Goal: Task Accomplishment & Management: Complete application form

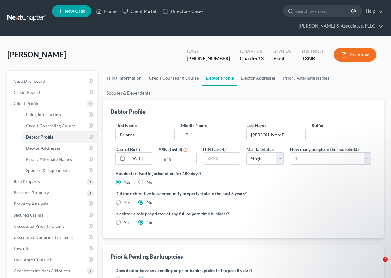
select select "0"
select select "3"
click at [106, 10] on link "Home" at bounding box center [106, 11] width 26 height 11
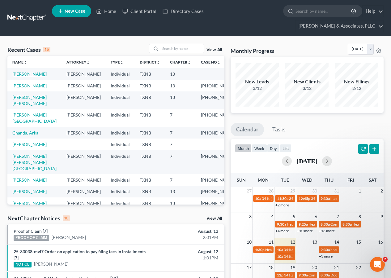
click at [27, 73] on link "[PERSON_NAME]" at bounding box center [29, 73] width 34 height 5
select select "4"
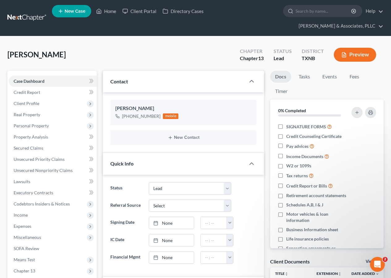
click at [355, 54] on button "Preview" at bounding box center [355, 55] width 42 height 14
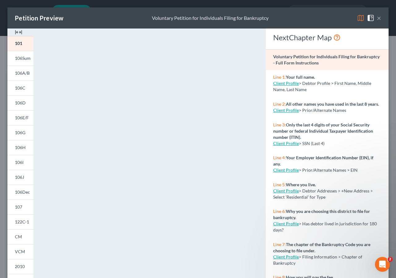
click at [377, 16] on button "×" at bounding box center [379, 17] width 4 height 7
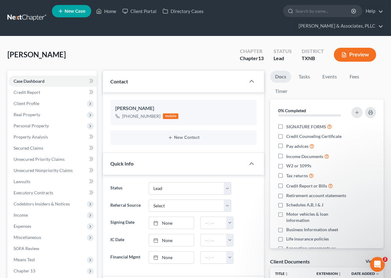
click at [355, 56] on button "Preview" at bounding box center [355, 55] width 42 height 14
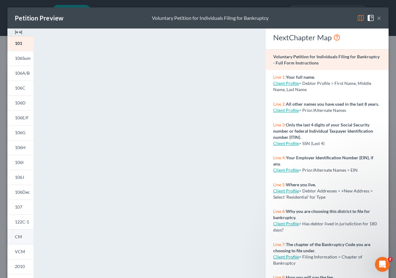
click at [17, 235] on span "CM" at bounding box center [18, 236] width 7 height 5
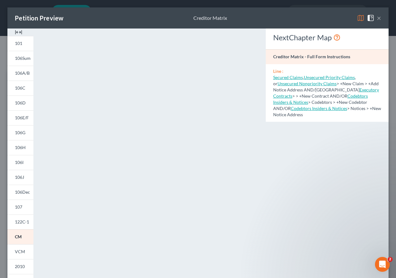
click at [377, 17] on button "×" at bounding box center [379, 17] width 4 height 7
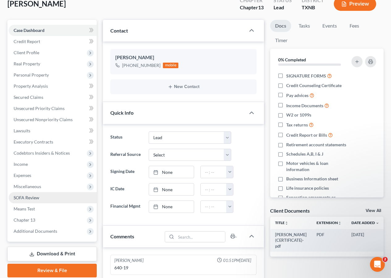
scroll to position [62, 0]
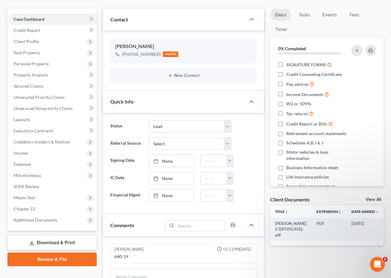
click at [58, 256] on link "Review & File" at bounding box center [51, 259] width 89 height 14
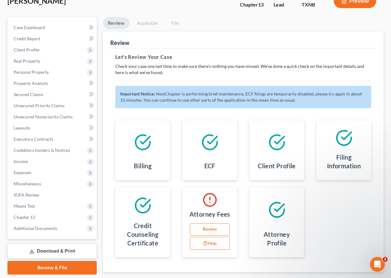
scroll to position [62, 0]
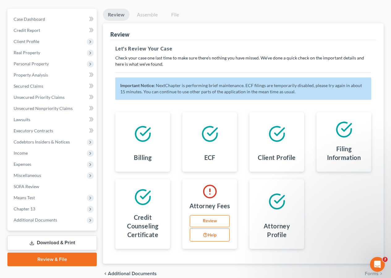
click at [203, 221] on link "Review" at bounding box center [210, 221] width 40 height 12
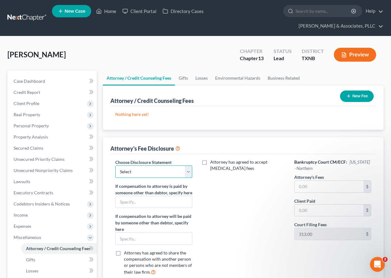
click at [188, 175] on select "Select Disclosure" at bounding box center [153, 171] width 77 height 12
select select "0"
click at [115, 165] on select "Select Disclosure" at bounding box center [153, 171] width 77 height 12
click at [298, 188] on input "text" at bounding box center [329, 186] width 69 height 12
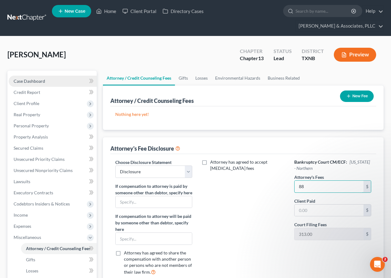
type input "88"
click at [42, 80] on span "Case Dashboard" at bounding box center [30, 80] width 32 height 5
select select "4"
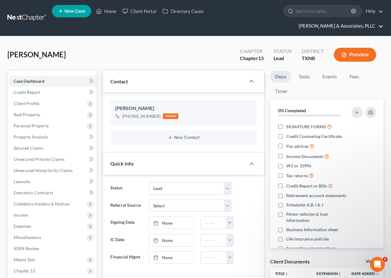
click at [330, 26] on link "[PERSON_NAME] & Associates, PLLC" at bounding box center [340, 25] width 88 height 11
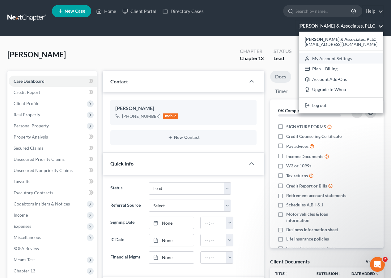
click at [350, 58] on link "My Account Settings" at bounding box center [341, 58] width 84 height 11
select select "23"
select select "45"
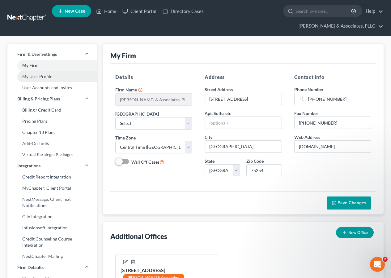
click at [40, 75] on link "My User Profile" at bounding box center [51, 76] width 89 height 11
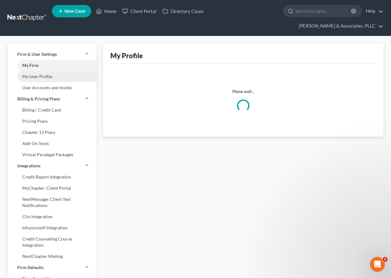
select select "45"
select select "78"
select select "attorney"
select select "0"
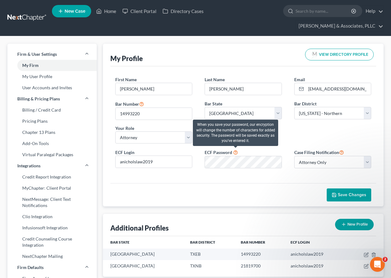
click at [235, 153] on icon at bounding box center [235, 152] width 5 height 6
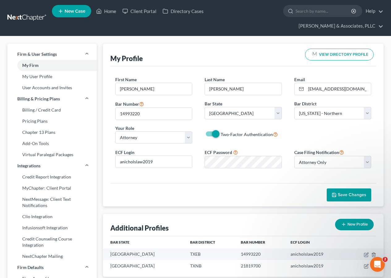
click at [348, 193] on span "Save Changes" at bounding box center [352, 194] width 28 height 5
click at [111, 13] on link "Home" at bounding box center [106, 11] width 26 height 11
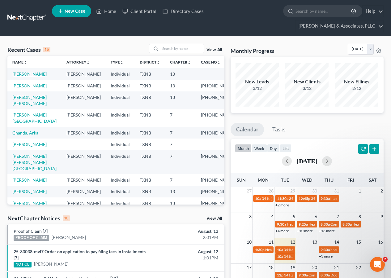
click at [31, 74] on link "[PERSON_NAME]" at bounding box center [29, 73] width 34 height 5
select select "4"
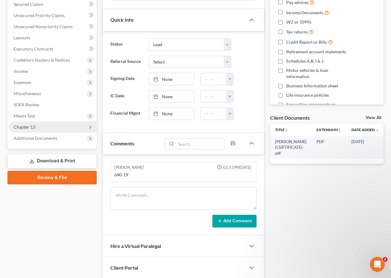
scroll to position [155, 0]
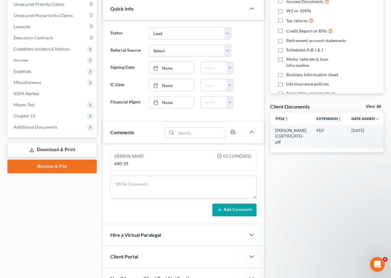
click at [43, 167] on link "Review & File" at bounding box center [51, 166] width 89 height 14
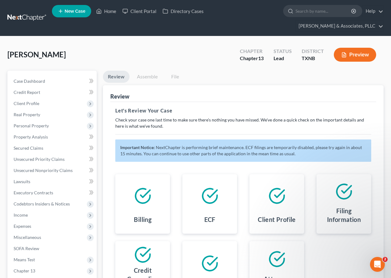
click at [144, 78] on link "Assemble" at bounding box center [147, 77] width 31 height 12
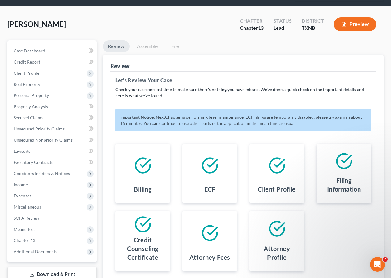
scroll to position [82, 0]
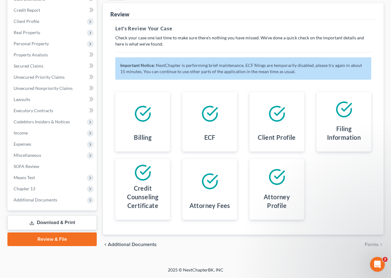
click at [44, 239] on link "Review & File" at bounding box center [51, 239] width 89 height 14
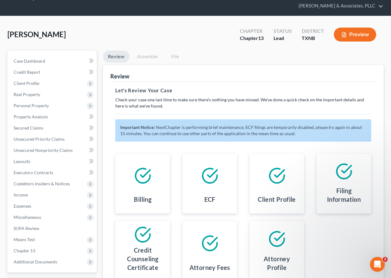
click at [149, 54] on link "Assemble" at bounding box center [147, 56] width 31 height 12
click at [19, 59] on span "Case Dashboard" at bounding box center [30, 60] width 32 height 5
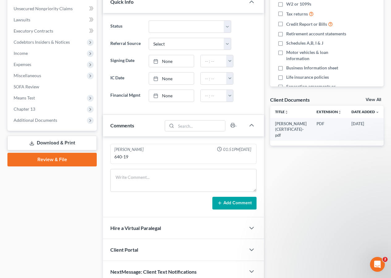
scroll to position [186, 0]
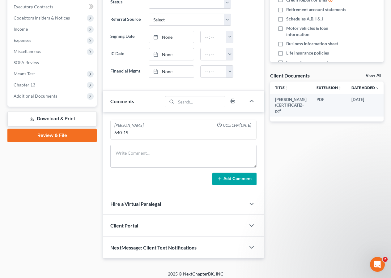
click at [48, 135] on link "Review & File" at bounding box center [51, 135] width 89 height 14
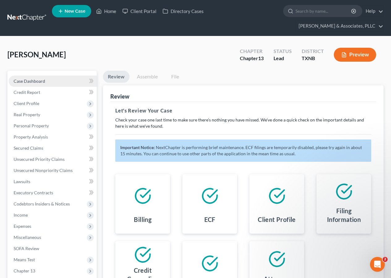
click at [46, 81] on link "Case Dashboard" at bounding box center [53, 80] width 88 height 11
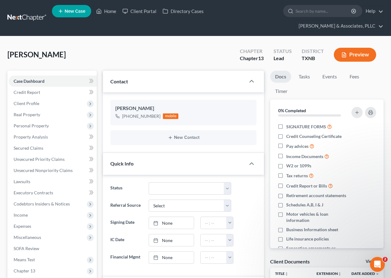
click at [115, 36] on div "Rodriguez, Glenda Upgraded Chapter Chapter 13 Status Lead District TXNB Preview…" at bounding box center [195, 246] width 391 height 420
click at [41, 79] on span "Case Dashboard" at bounding box center [29, 80] width 31 height 5
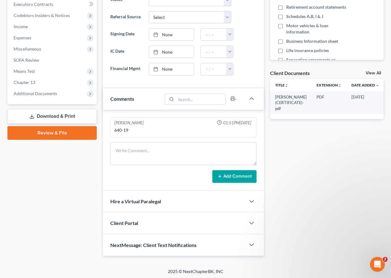
scroll to position [190, 0]
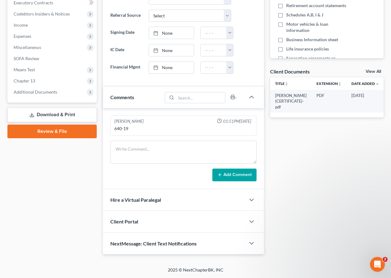
click at [52, 134] on link "Review & File" at bounding box center [51, 131] width 89 height 14
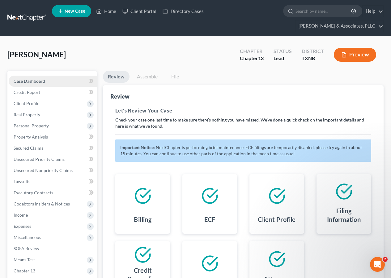
click at [34, 82] on span "Case Dashboard" at bounding box center [30, 80] width 32 height 5
select select "4"
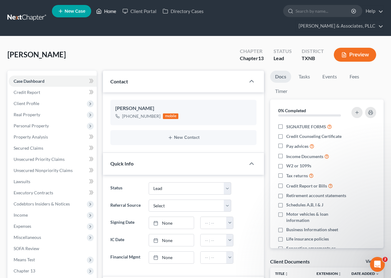
click at [107, 12] on link "Home" at bounding box center [106, 11] width 26 height 11
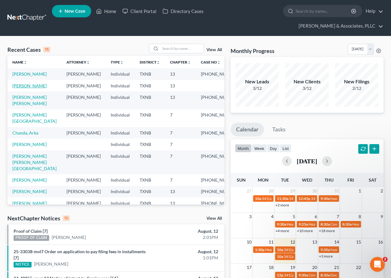
click at [27, 88] on link "[PERSON_NAME]" at bounding box center [29, 85] width 34 height 5
select select "4"
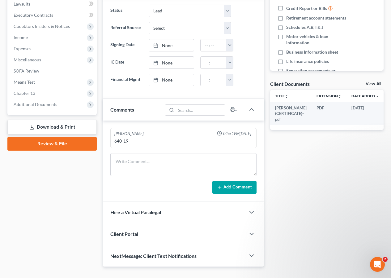
scroll to position [190, 0]
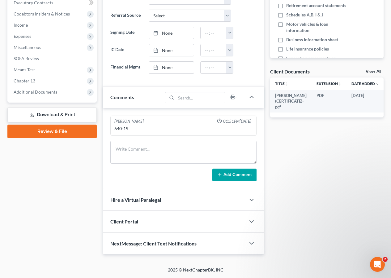
click at [49, 131] on link "Review & File" at bounding box center [51, 131] width 89 height 14
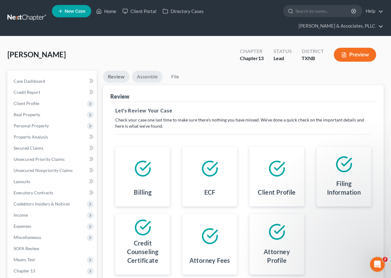
click at [148, 76] on link "Assemble" at bounding box center [147, 77] width 31 height 12
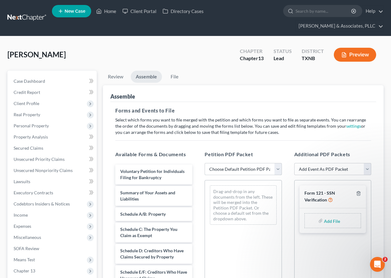
click at [277, 172] on select "Choose Default Petition PDF Packet Complete Bankruptcy Petition (all forms and …" at bounding box center [243, 169] width 77 height 12
select select "1"
click at [205, 163] on select "Choose Default Petition PDF Packet Complete Bankruptcy Petition (all forms and …" at bounding box center [243, 169] width 77 height 12
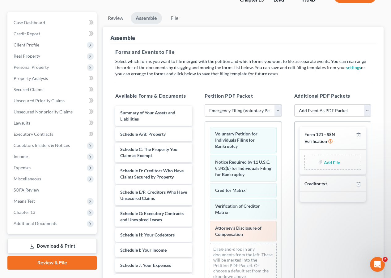
scroll to position [62, 0]
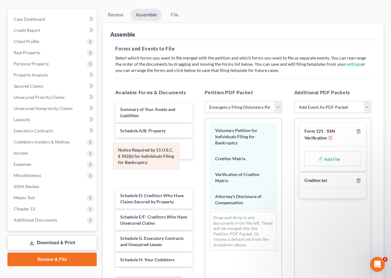
drag, startPoint x: 233, startPoint y: 162, endPoint x: 136, endPoint y: 153, distance: 97.5
click at [205, 153] on div "Notice Required by 11 U.S.C. § 342(b) for Individuals Filing for Bankruptcy Vol…" at bounding box center [243, 186] width 76 height 137
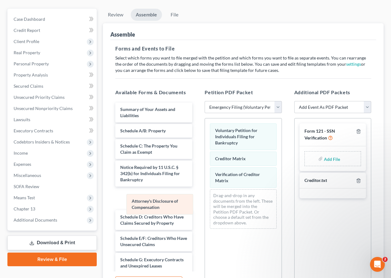
drag, startPoint x: 243, startPoint y: 202, endPoint x: 159, endPoint y: 207, distance: 83.7
click at [205, 207] on div "Attorney's Disclosure of Compensation Voluntary Petition for Individuals Filing…" at bounding box center [243, 175] width 76 height 115
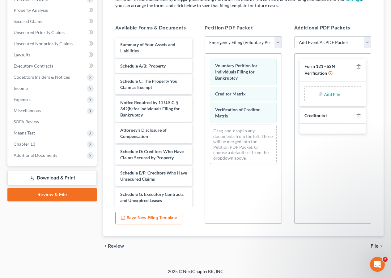
scroll to position [128, 0]
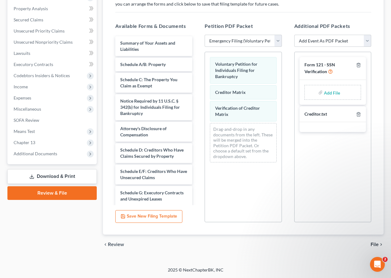
click at [375, 243] on span "File" at bounding box center [375, 244] width 8 height 5
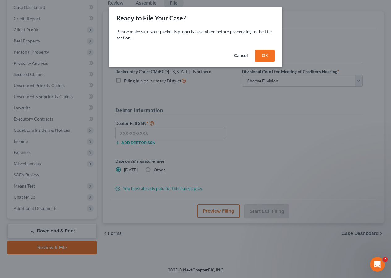
scroll to position [74, 0]
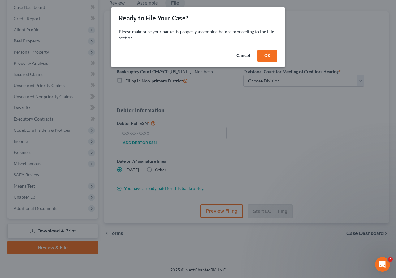
click at [267, 57] on button "OK" at bounding box center [267, 56] width 20 height 12
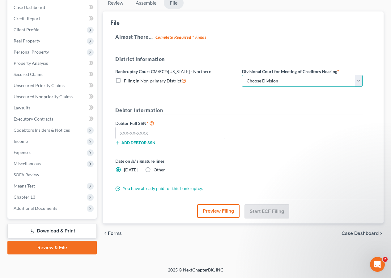
click at [360, 83] on select "Choose Division [PERSON_NAME] [GEOGRAPHIC_DATA] [GEOGRAPHIC_DATA] [GEOGRAPHIC_D…" at bounding box center [302, 81] width 121 height 12
select select "3"
click at [242, 75] on select "Choose Division [PERSON_NAME] [GEOGRAPHIC_DATA] [GEOGRAPHIC_DATA] [GEOGRAPHIC_D…" at bounding box center [302, 81] width 121 height 12
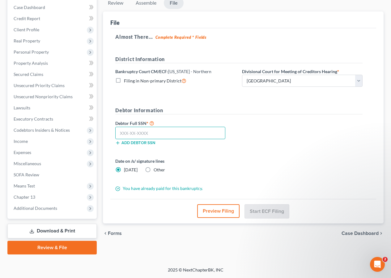
click at [142, 130] on input "text" at bounding box center [170, 133] width 110 height 12
type input "640-19-3159"
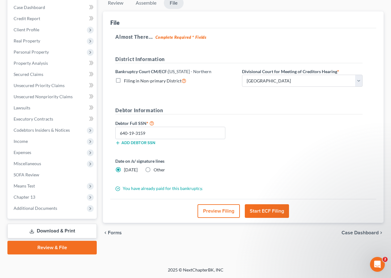
click at [268, 212] on button "Start ECF Filing" at bounding box center [267, 211] width 44 height 14
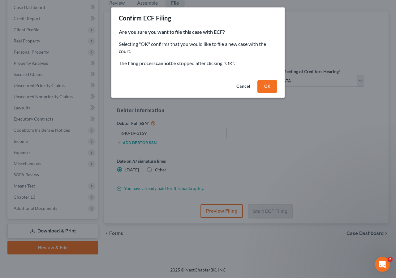
click at [267, 86] on button "OK" at bounding box center [267, 86] width 20 height 12
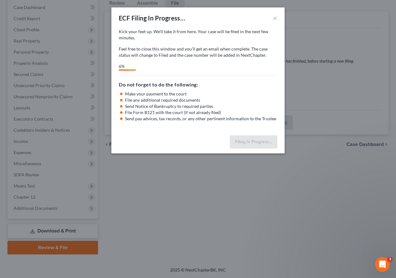
select select "3"
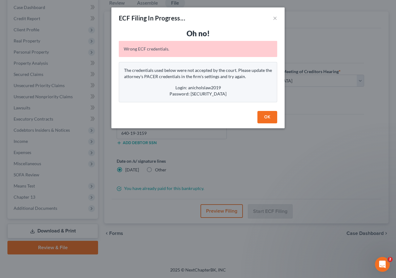
click at [270, 119] on button "OK" at bounding box center [267, 117] width 20 height 12
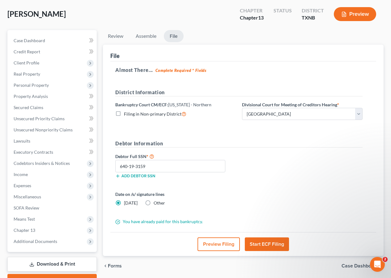
scroll to position [0, 0]
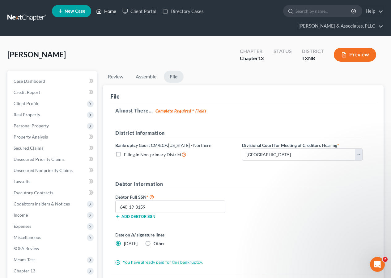
click at [111, 11] on link "Home" at bounding box center [106, 11] width 26 height 11
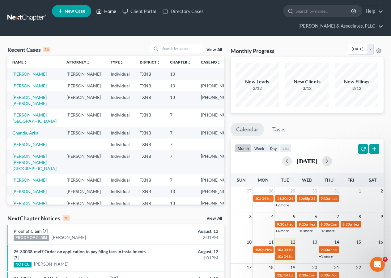
click at [107, 12] on link "Home" at bounding box center [106, 11] width 26 height 11
click at [110, 10] on link "Home" at bounding box center [106, 11] width 26 height 11
click at [350, 26] on link "[PERSON_NAME] & Associates, PLLC" at bounding box center [340, 25] width 88 height 11
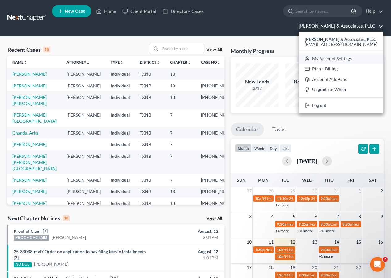
click at [343, 57] on link "My Account Settings" at bounding box center [341, 58] width 84 height 11
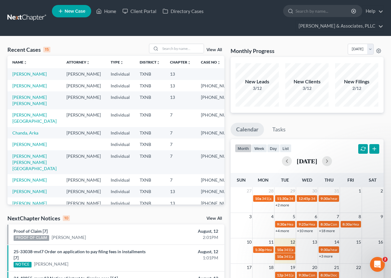
select select "78"
select select "23"
select select "45"
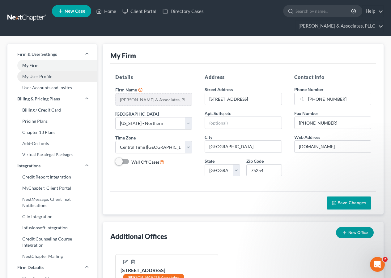
click at [37, 75] on link "My User Profile" at bounding box center [51, 76] width 89 height 11
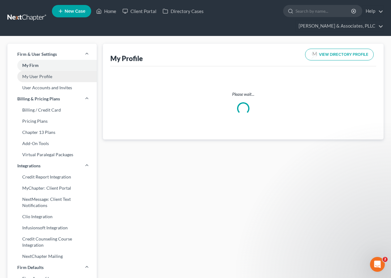
select select "45"
select select "78"
select select "attorney"
select select "0"
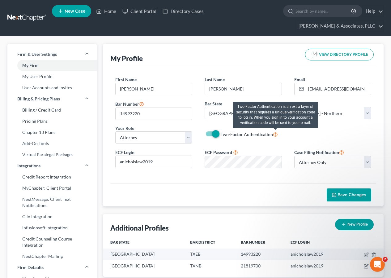
click at [276, 133] on icon at bounding box center [275, 134] width 5 height 6
click at [227, 133] on input "Two-Factor Authentication" at bounding box center [225, 133] width 4 height 4
checkbox input "false"
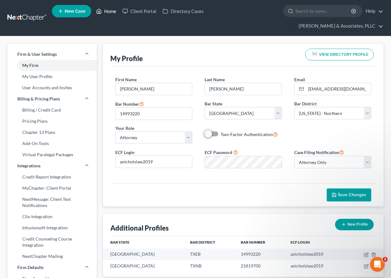
click at [111, 11] on link "Home" at bounding box center [106, 11] width 26 height 11
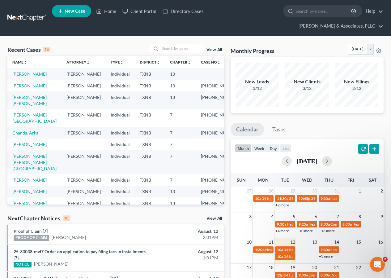
click at [27, 73] on link "[PERSON_NAME]" at bounding box center [29, 73] width 34 height 5
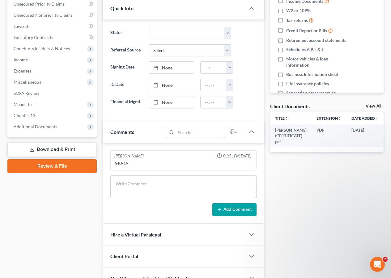
scroll to position [190, 0]
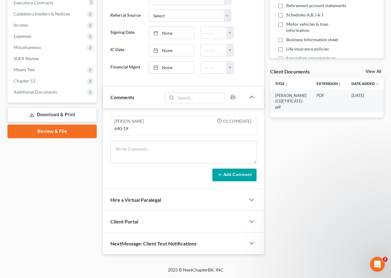
click at [62, 131] on link "Review & File" at bounding box center [51, 131] width 89 height 14
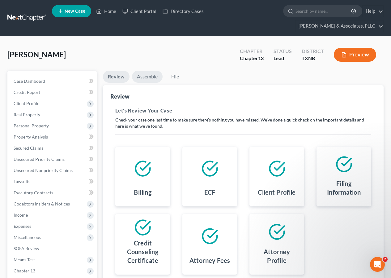
click at [149, 78] on link "Assemble" at bounding box center [147, 77] width 31 height 12
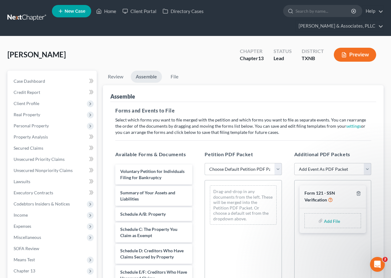
click at [278, 172] on select "Choose Default Petition PDF Packet Complete Bankruptcy Petition (all forms and …" at bounding box center [243, 169] width 77 height 12
select select "1"
click at [205, 163] on select "Choose Default Petition PDF Packet Complete Bankruptcy Petition (all forms and …" at bounding box center [243, 169] width 77 height 12
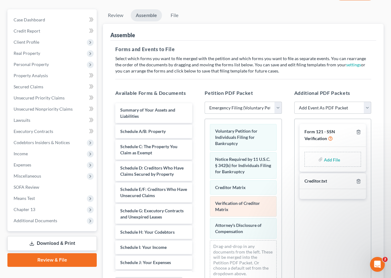
scroll to position [62, 0]
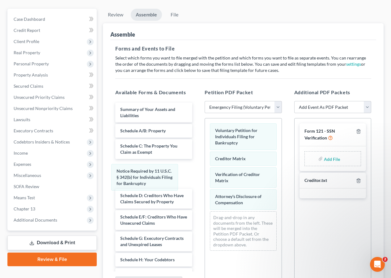
drag, startPoint x: 243, startPoint y: 161, endPoint x: 194, endPoint y: 197, distance: 61.8
click at [205, 172] on div "Notice Required by 11 U.S.C. § 342(b) for Individuals Filing for Bankruptcy Vol…" at bounding box center [243, 186] width 76 height 137
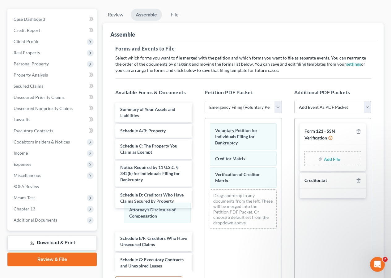
drag, startPoint x: 238, startPoint y: 201, endPoint x: 208, endPoint y: 202, distance: 30.7
click at [205, 214] on div "Attorney's Disclosure of Compensation Voluntary Petition for Individuals Filing…" at bounding box center [243, 175] width 76 height 115
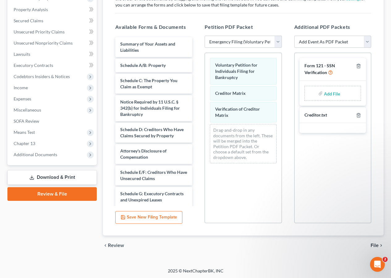
scroll to position [128, 0]
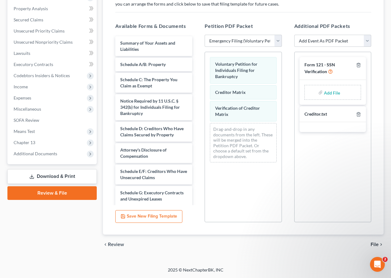
click at [374, 243] on span "File" at bounding box center [375, 244] width 8 height 5
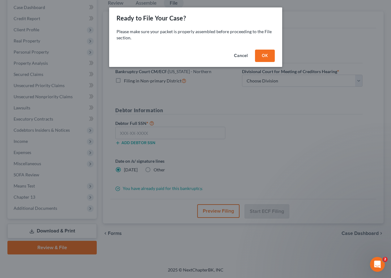
scroll to position [74, 0]
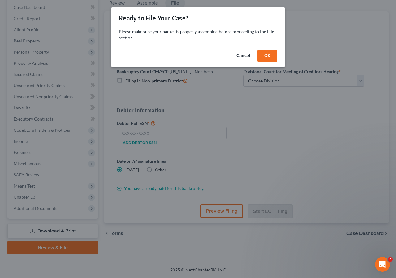
click at [266, 58] on button "OK" at bounding box center [267, 56] width 20 height 12
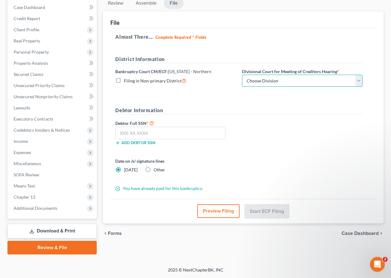
click at [359, 83] on select "Choose Division [PERSON_NAME] [GEOGRAPHIC_DATA] [GEOGRAPHIC_DATA] [GEOGRAPHIC_D…" at bounding box center [302, 81] width 121 height 12
select select "3"
click at [242, 75] on select "Choose Division [PERSON_NAME] [GEOGRAPHIC_DATA] [GEOGRAPHIC_DATA] [GEOGRAPHIC_D…" at bounding box center [302, 81] width 121 height 12
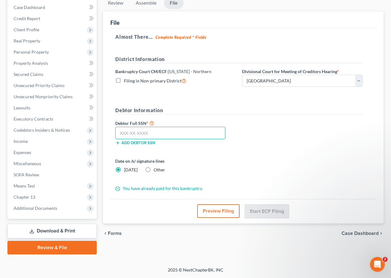
click at [158, 136] on input "text" at bounding box center [170, 133] width 110 height 12
type input "640-19-3159"
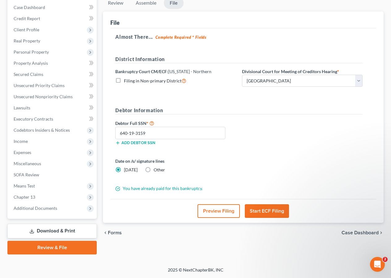
click at [265, 215] on button "Start ECF Filing" at bounding box center [267, 211] width 44 height 14
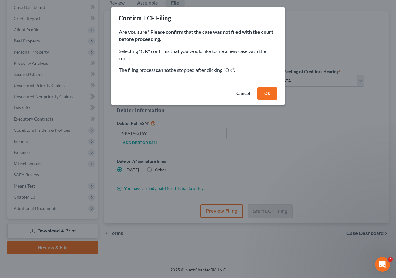
click at [264, 94] on button "OK" at bounding box center [267, 93] width 20 height 12
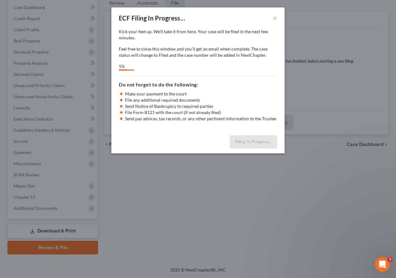
select select "3"
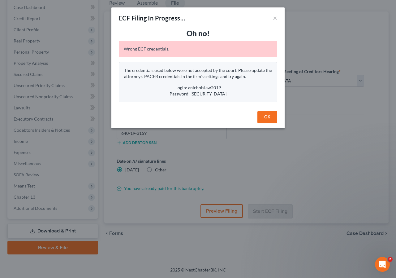
click at [269, 118] on button "OK" at bounding box center [267, 117] width 20 height 12
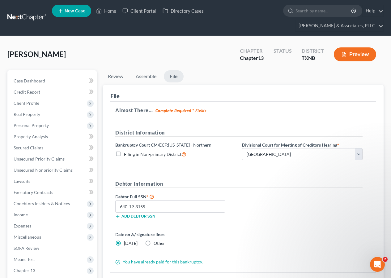
scroll to position [0, 0]
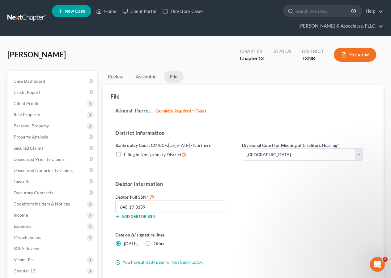
drag, startPoint x: 381, startPoint y: 263, endPoint x: 745, endPoint y: 511, distance: 440.7
click at [381, 263] on icon "Open Intercom Messenger" at bounding box center [378, 264] width 10 height 10
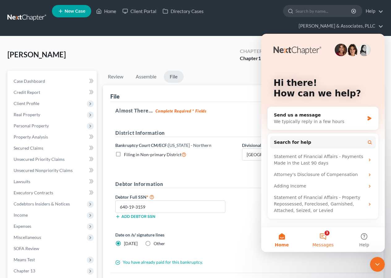
click at [324, 237] on button "3 Messages" at bounding box center [323, 239] width 41 height 25
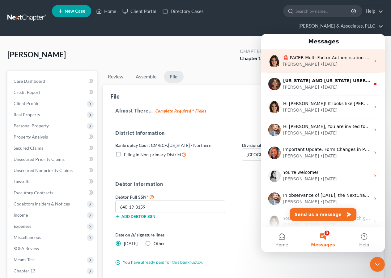
click at [327, 63] on div "Emma • 1w ago" at bounding box center [326, 64] width 87 height 6
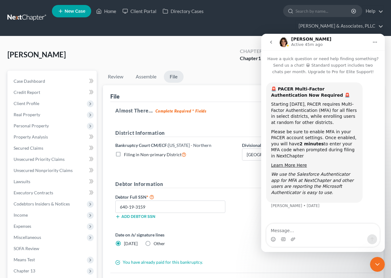
click at [236, 102] on div "Almost There... Complete Required * Fields District Information Bankruptcy Cour…" at bounding box center [243, 187] width 266 height 171
click at [285, 213] on div "🚨 PACER Multi-Factor Authentication Now Required 🚨 Starting August 1st, 2025, P…" at bounding box center [323, 149] width 124 height 149
click at [287, 216] on div "🚨 PACER Multi-Factor Authentication Now Required 🚨 Starting August 1st, 2025, P…" at bounding box center [323, 149] width 124 height 149
click at [23, 81] on span "Case Dashboard" at bounding box center [30, 80] width 32 height 5
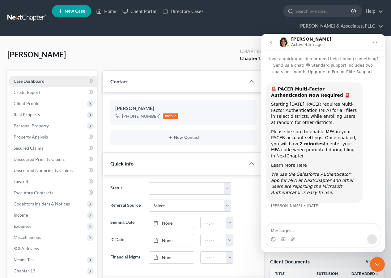
click at [30, 79] on span "Case Dashboard" at bounding box center [29, 80] width 31 height 5
click at [111, 13] on link "Home" at bounding box center [106, 11] width 26 height 11
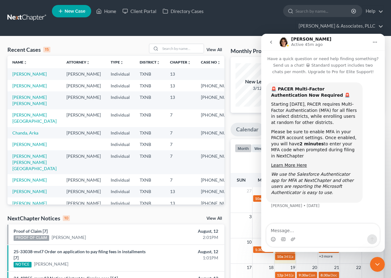
click at [287, 210] on div "🚨 PACER Multi-Factor Authentication Now Required 🚨 Starting August 1st, 2025, P…" at bounding box center [323, 149] width 124 height 149
click at [285, 214] on div "🚨 PACER Multi-Factor Authentication Now Required 🚨 Starting August 1st, 2025, P…" at bounding box center [323, 149] width 124 height 149
click at [297, 209] on div "🚨 PACER Multi-Factor Authentication Now Required 🚨 Starting August 1st, 2025, P…" at bounding box center [323, 149] width 114 height 134
click at [29, 75] on link "[PERSON_NAME]" at bounding box center [29, 73] width 34 height 5
select select "4"
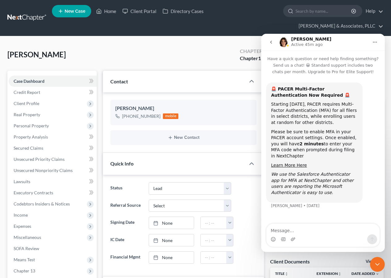
click at [378, 265] on icon "Close Intercom Messenger" at bounding box center [378, 264] width 4 height 2
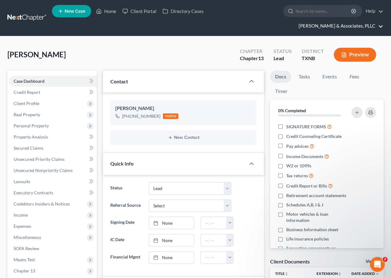
click at [337, 26] on link "[PERSON_NAME] & Associates, PLLC" at bounding box center [340, 25] width 88 height 11
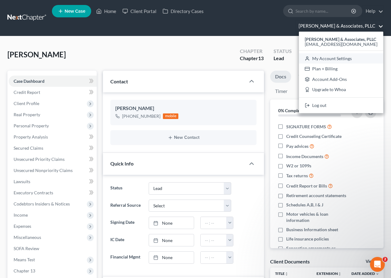
click at [345, 58] on link "My Account Settings" at bounding box center [341, 58] width 84 height 11
select select "78"
select select "23"
select select "45"
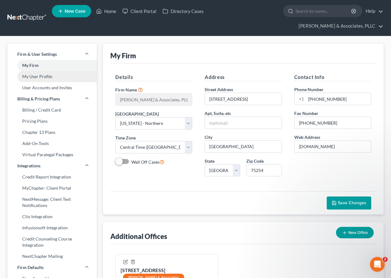
click at [42, 75] on link "My User Profile" at bounding box center [51, 76] width 89 height 11
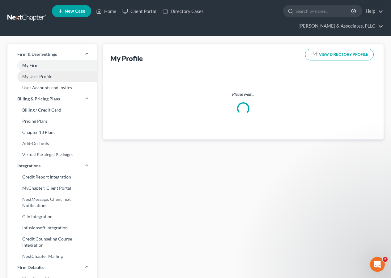
select select "45"
select select "78"
select select "attorney"
select select "0"
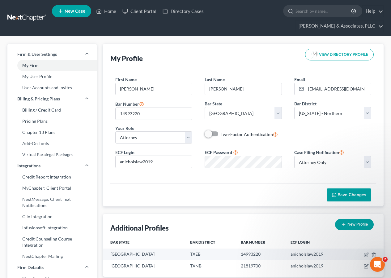
drag, startPoint x: 209, startPoint y: 134, endPoint x: 219, endPoint y: 135, distance: 9.9
click at [219, 135] on div "Two-Factor Authentication" at bounding box center [243, 134] width 77 height 7
click at [217, 133] on span at bounding box center [212, 133] width 15 height 7
drag, startPoint x: 210, startPoint y: 132, endPoint x: 215, endPoint y: 132, distance: 4.3
click at [215, 132] on div "Two-Factor Authentication" at bounding box center [243, 134] width 77 height 7
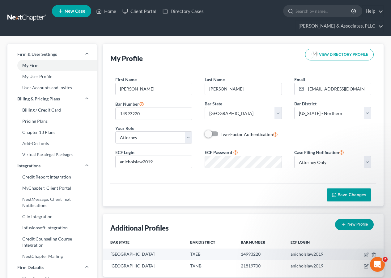
click at [269, 130] on div "First Name * Andrew Last Name * Nichols Email * a_nichols_law@protonmail.com Ba…" at bounding box center [243, 112] width 269 height 72
click at [215, 134] on span at bounding box center [212, 133] width 15 height 7
drag, startPoint x: 209, startPoint y: 135, endPoint x: 226, endPoint y: 135, distance: 17.6
click at [226, 135] on label "Two-Factor Authentication" at bounding box center [249, 134] width 57 height 7
click at [221, 133] on label "Two-Factor Authentication" at bounding box center [249, 134] width 57 height 7
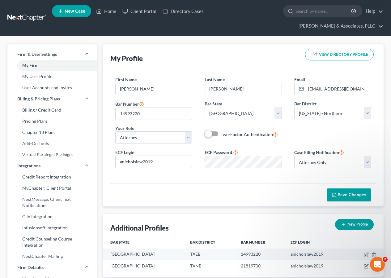
click at [223, 133] on input "Two-Factor Authentication" at bounding box center [225, 133] width 4 height 4
checkbox input "true"
click at [348, 196] on span "Save Changes" at bounding box center [352, 194] width 28 height 5
click at [108, 11] on link "Home" at bounding box center [106, 11] width 26 height 11
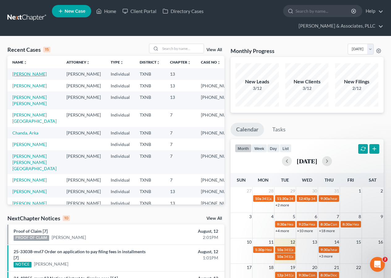
click at [31, 73] on link "[PERSON_NAME]" at bounding box center [29, 73] width 34 height 5
select select "4"
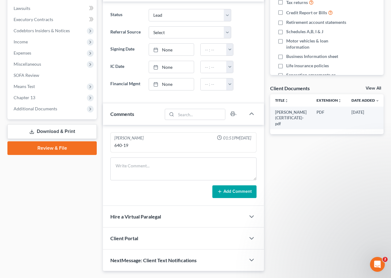
scroll to position [190, 0]
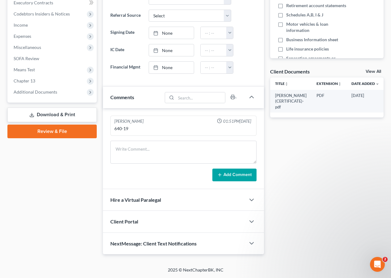
click at [62, 133] on link "Review & File" at bounding box center [51, 131] width 89 height 14
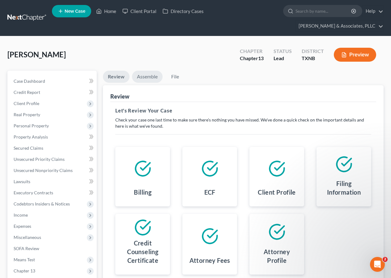
click at [144, 75] on link "Assemble" at bounding box center [147, 77] width 31 height 12
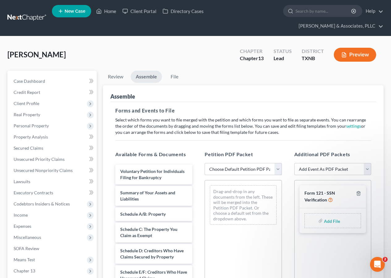
click at [278, 171] on select "Choose Default Petition PDF Packet Complete Bankruptcy Petition (all forms and …" at bounding box center [243, 169] width 77 height 12
select select "1"
click at [205, 163] on select "Choose Default Petition PDF Packet Complete Bankruptcy Petition (all forms and …" at bounding box center [243, 169] width 77 height 12
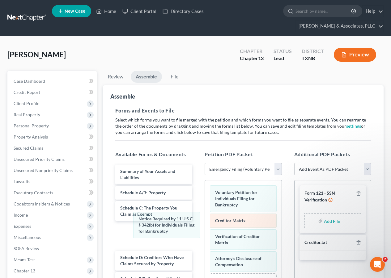
drag, startPoint x: 230, startPoint y: 224, endPoint x: 219, endPoint y: 222, distance: 10.9
click at [205, 222] on div "Notice Required by 11 U.S.C. § 342(b) for Individuals Filing for Bankruptcy Vol…" at bounding box center [243, 248] width 76 height 137
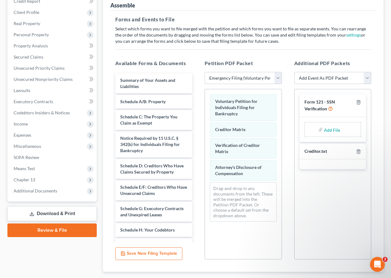
scroll to position [93, 0]
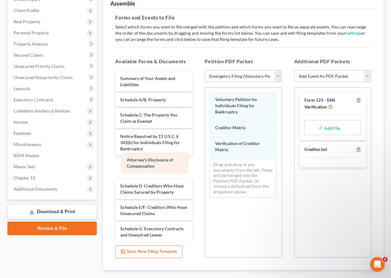
drag, startPoint x: 237, startPoint y: 170, endPoint x: 147, endPoint y: 164, distance: 89.9
click at [205, 164] on div "Attorney's Disclosure of Compensation Voluntary Petition for Individuals Filing…" at bounding box center [243, 144] width 76 height 115
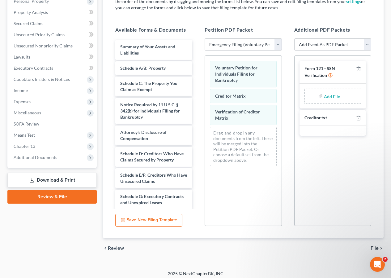
scroll to position [128, 0]
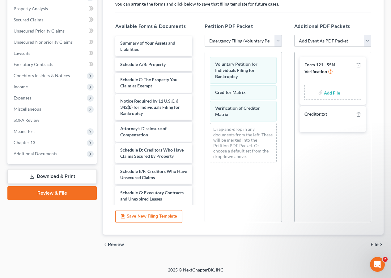
click at [376, 244] on span "File" at bounding box center [375, 244] width 8 height 5
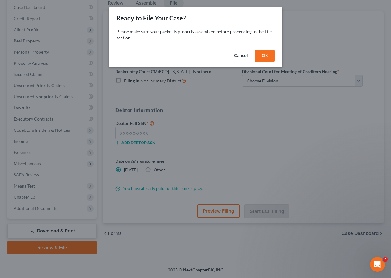
scroll to position [74, 0]
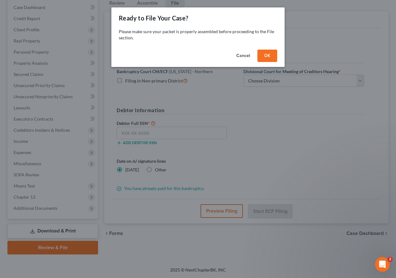
click at [269, 55] on button "OK" at bounding box center [267, 56] width 20 height 12
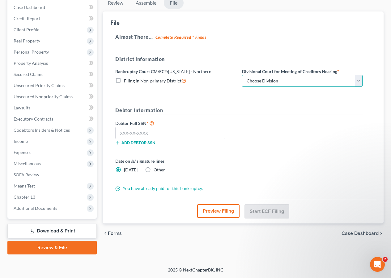
click at [360, 82] on select "Choose Division [PERSON_NAME] [GEOGRAPHIC_DATA] [GEOGRAPHIC_DATA] [GEOGRAPHIC_D…" at bounding box center [302, 81] width 121 height 12
select select "3"
click at [242, 75] on select "Choose Division [PERSON_NAME] [GEOGRAPHIC_DATA] [GEOGRAPHIC_DATA] [GEOGRAPHIC_D…" at bounding box center [302, 81] width 121 height 12
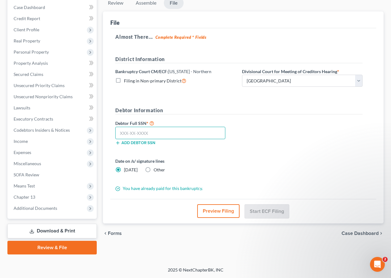
click at [165, 131] on input "text" at bounding box center [170, 133] width 110 height 12
type input "640-19-3159"
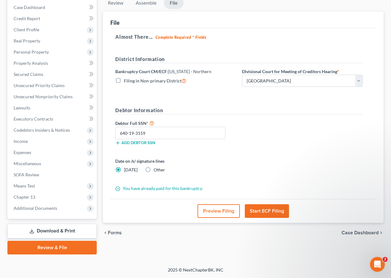
click at [268, 212] on button "Start ECF Filing" at bounding box center [267, 211] width 44 height 14
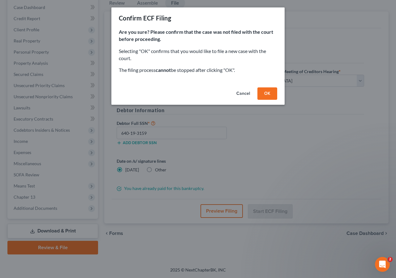
click at [266, 93] on button "OK" at bounding box center [267, 93] width 20 height 12
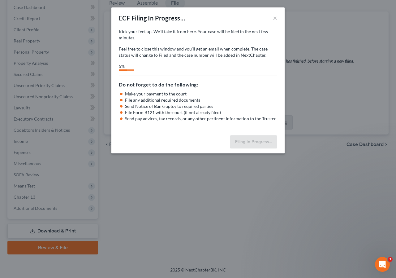
select select "3"
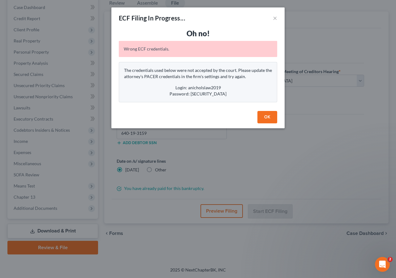
click at [271, 117] on button "OK" at bounding box center [267, 117] width 20 height 12
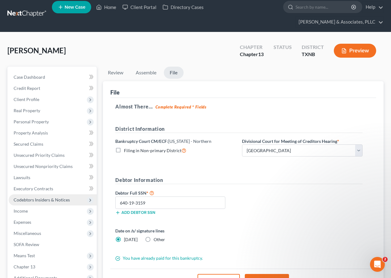
scroll to position [0, 0]
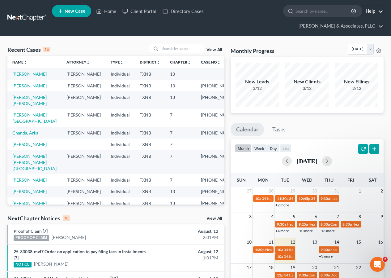
click at [376, 12] on link "Help" at bounding box center [373, 11] width 21 height 11
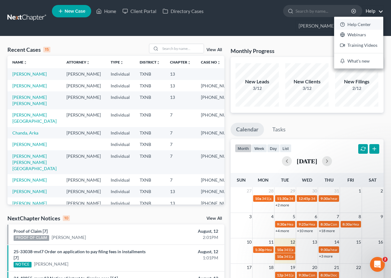
click at [369, 22] on link "Help Center" at bounding box center [358, 24] width 49 height 11
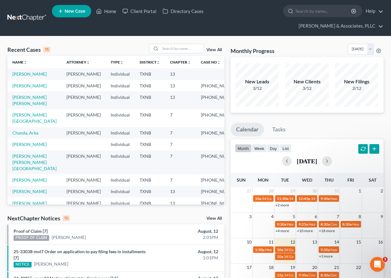
click at [381, 264] on icon "Open Intercom Messenger" at bounding box center [378, 264] width 10 height 10
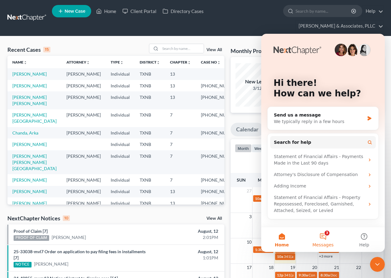
click at [324, 235] on button "3 Messages" at bounding box center [323, 239] width 41 height 25
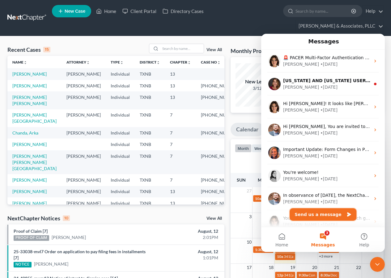
click at [318, 215] on button "Send us a message" at bounding box center [323, 214] width 67 height 12
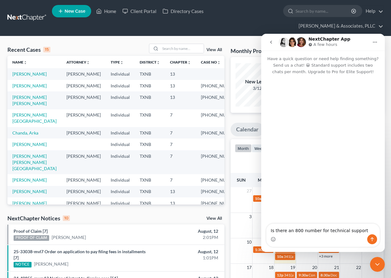
type textarea "Is there an 800 number for technical support"
click at [372, 239] on icon "Send a message…" at bounding box center [372, 238] width 5 height 5
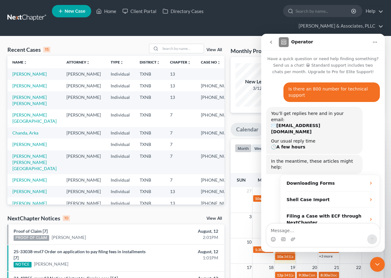
scroll to position [5, 0]
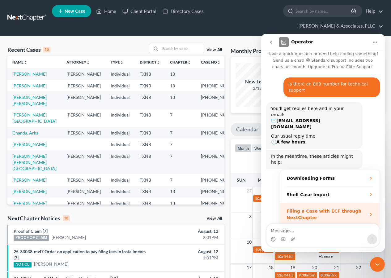
click at [369, 212] on icon "Operator says…" at bounding box center [371, 214] width 5 height 5
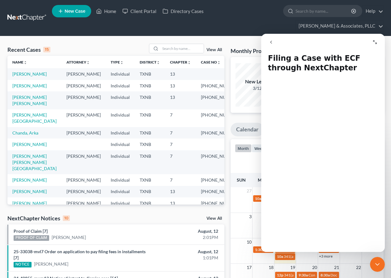
scroll to position [0, 0]
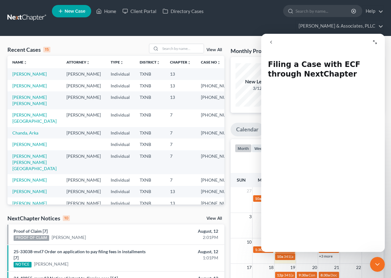
click at [271, 42] on icon "go back" at bounding box center [271, 42] width 2 height 3
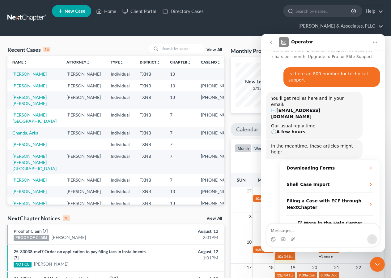
click at [270, 41] on icon "go back" at bounding box center [271, 42] width 5 height 5
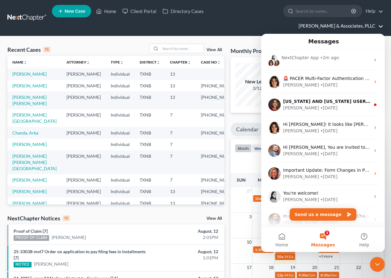
click at [345, 26] on link "[PERSON_NAME] & Associates, PLLC" at bounding box center [340, 25] width 88 height 11
click at [312, 213] on button "Send us a message" at bounding box center [323, 214] width 67 height 12
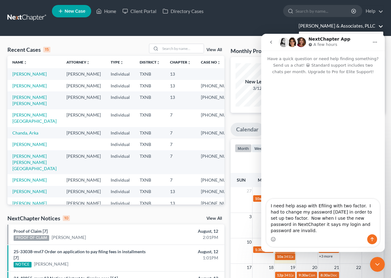
type textarea "I need help asap with Efiling with two factor. I had to change my password toda…"
click at [373, 237] on icon "Send a message…" at bounding box center [372, 238] width 5 height 5
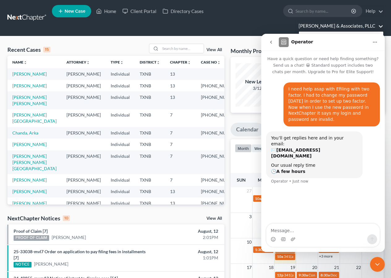
click at [328, 26] on link "[PERSON_NAME] & Associates, PLLC" at bounding box center [340, 25] width 88 height 11
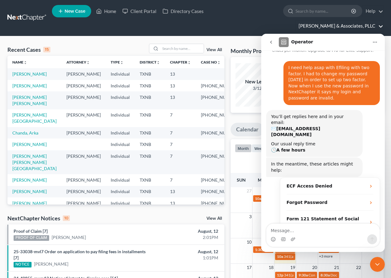
scroll to position [23, 0]
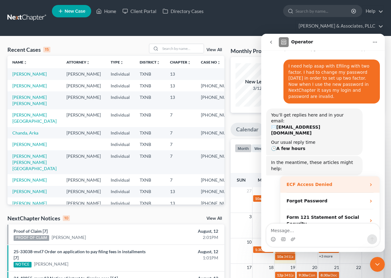
click at [316, 182] on strong "ECF Access Denied" at bounding box center [310, 184] width 46 height 5
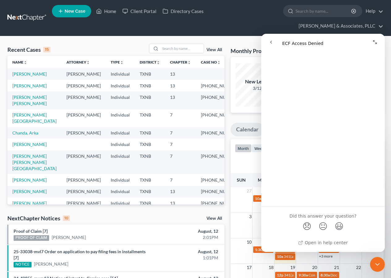
scroll to position [0, 0]
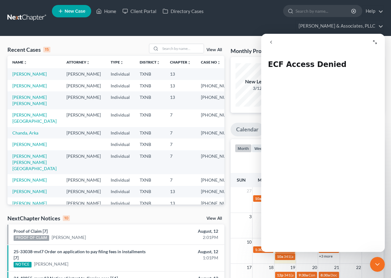
click at [271, 43] on icon "go back" at bounding box center [271, 42] width 5 height 5
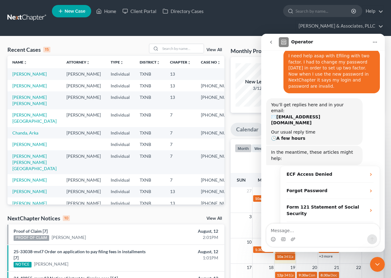
click at [378, 264] on icon "Close Intercom Messenger" at bounding box center [377, 263] width 7 height 7
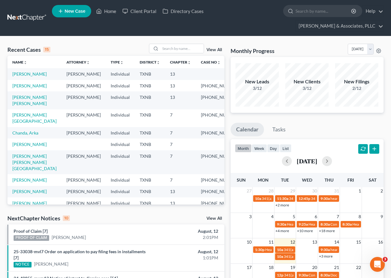
scroll to position [71, 0]
click at [326, 28] on link "[PERSON_NAME] & Associates, PLLC" at bounding box center [340, 25] width 88 height 11
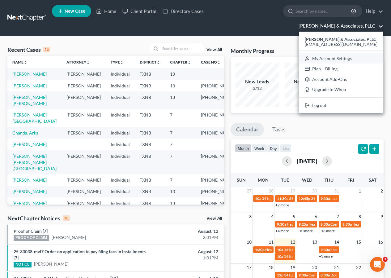
click at [335, 58] on link "My Account Settings" at bounding box center [341, 58] width 84 height 11
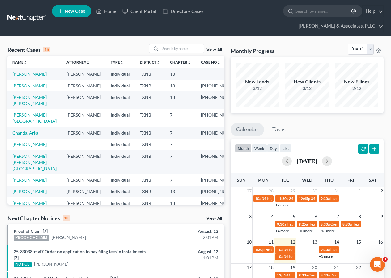
select select "23"
select select "45"
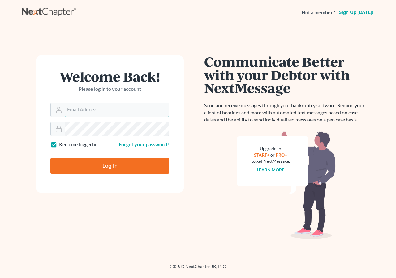
type input "anicholslaw2019"
click at [43, 75] on form "Welcome Back! Please log in to your account Email Address anicholslaw2019 Passw…" at bounding box center [110, 124] width 149 height 138
click at [107, 165] on input "Log In" at bounding box center [109, 165] width 119 height 15
type input "Thinking..."
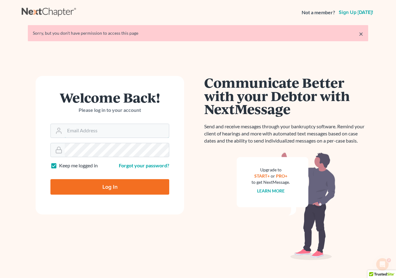
type input "anicholslaw2019"
click at [105, 187] on input "Log In" at bounding box center [109, 186] width 119 height 15
type input "Thinking..."
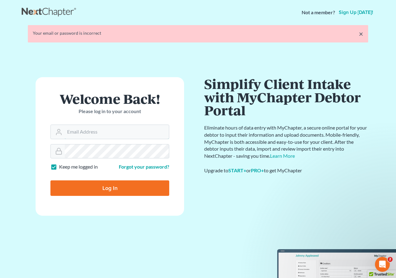
type input "anicholslaw2019"
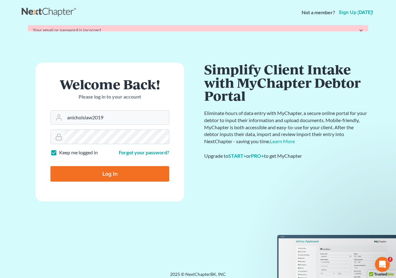
click at [110, 148] on form "Welcome Back! Please log in to your account Email Address anicholslaw2019 Passw…" at bounding box center [110, 131] width 149 height 138
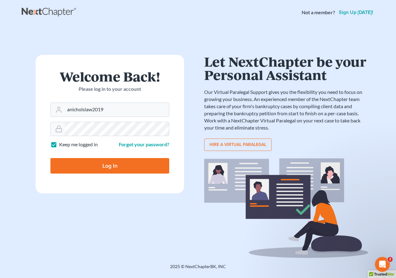
click at [97, 167] on input "Log In" at bounding box center [109, 165] width 119 height 15
type input "Thinking..."
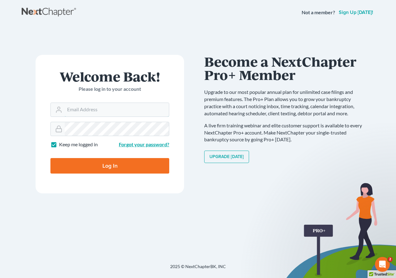
type input "anicholslaw2019"
click at [142, 144] on link "Forgot your password?" at bounding box center [144, 144] width 50 height 6
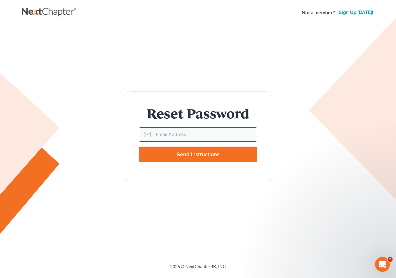
click at [173, 133] on input "Email Address" at bounding box center [205, 134] width 104 height 14
type input "a_nichols_law@protonmail.com"
click at [191, 156] on input "Send Instructions" at bounding box center [198, 153] width 118 height 15
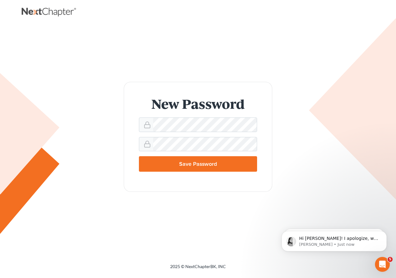
click at [179, 165] on input "Save Password" at bounding box center [198, 163] width 118 height 15
type input "Thinking..."
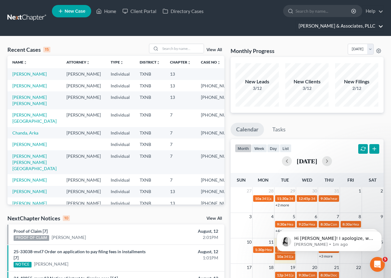
click at [336, 26] on link "[PERSON_NAME] & Associates, PLLC" at bounding box center [340, 25] width 88 height 11
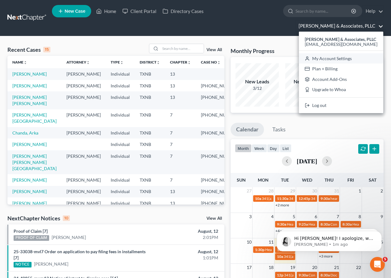
click at [339, 57] on link "My Account Settings" at bounding box center [341, 58] width 84 height 11
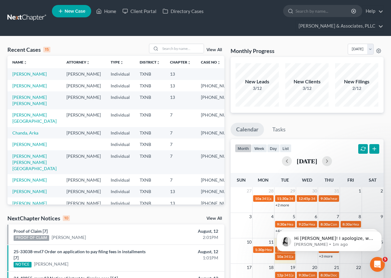
select select "23"
select select "45"
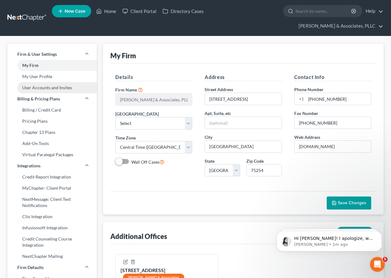
click at [43, 87] on link "User Accounts and Invites" at bounding box center [51, 87] width 89 height 11
select select "0"
select select "1"
select select "0"
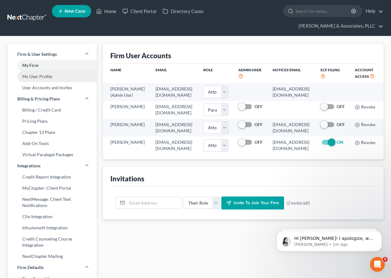
click at [37, 74] on link "My User Profile" at bounding box center [51, 76] width 89 height 11
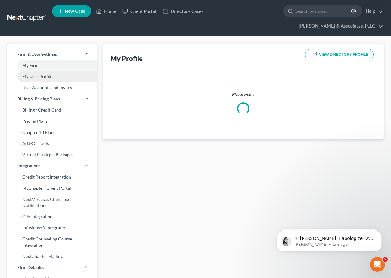
select select "45"
select select "78"
select select "attorney"
select select "0"
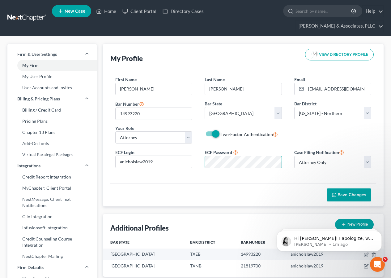
click at [348, 193] on span "Save Changes" at bounding box center [352, 194] width 28 height 5
click at [110, 11] on link "Home" at bounding box center [106, 11] width 26 height 11
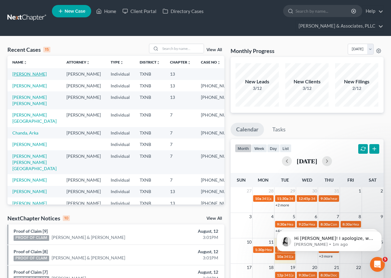
click at [26, 74] on link "[PERSON_NAME]" at bounding box center [29, 73] width 34 height 5
select select "4"
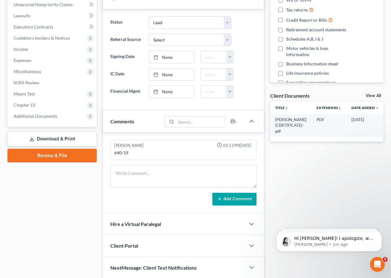
scroll to position [186, 0]
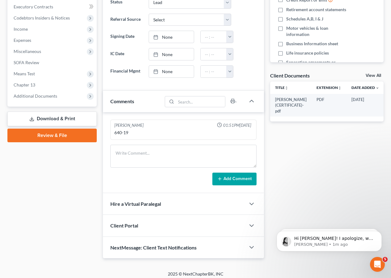
click at [50, 137] on link "Review & File" at bounding box center [51, 135] width 89 height 14
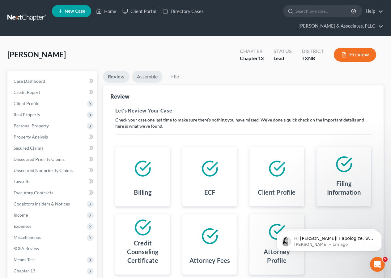
click at [147, 77] on link "Assemble" at bounding box center [147, 77] width 31 height 12
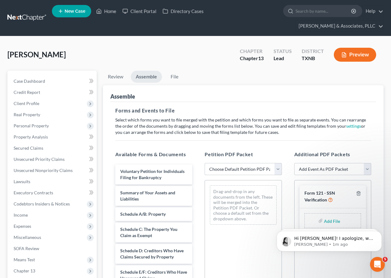
click at [278, 171] on select "Choose Default Petition PDF Packet Complete Bankruptcy Petition (all forms and …" at bounding box center [243, 169] width 77 height 12
select select "1"
click at [205, 163] on select "Choose Default Petition PDF Packet Complete Bankruptcy Petition (all forms and …" at bounding box center [243, 169] width 77 height 12
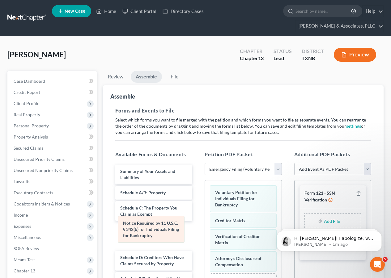
drag, startPoint x: 241, startPoint y: 224, endPoint x: 145, endPoint y: 226, distance: 95.3
click at [205, 226] on div "Notice Required by 11 U.S.C. § 342(b) for Individuals Filing for Bankruptcy Vol…" at bounding box center [243, 248] width 76 height 137
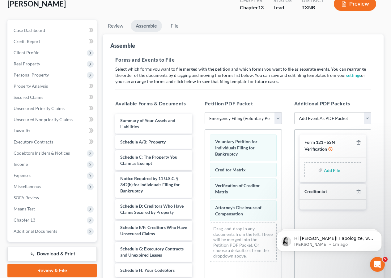
scroll to position [62, 0]
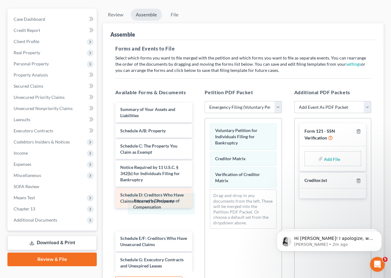
drag, startPoint x: 231, startPoint y: 200, endPoint x: 165, endPoint y: 205, distance: 66.0
click at [205, 205] on div "Attorney's Disclosure of Compensation Voluntary Petition for Individuals Filing…" at bounding box center [243, 175] width 76 height 115
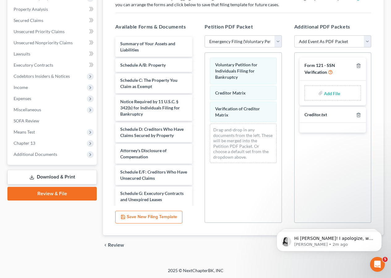
scroll to position [128, 0]
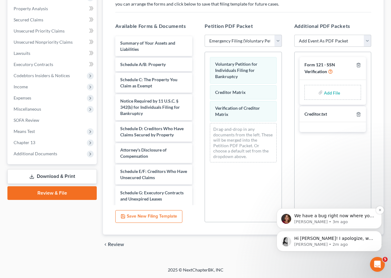
click at [330, 217] on p "We have a bug right now where you have to double save in Account Settings. Or o…" at bounding box center [335, 216] width 80 height 6
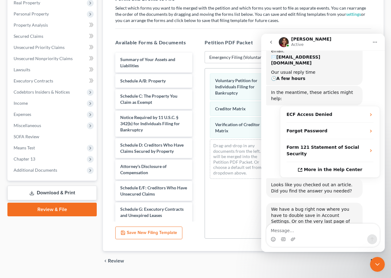
scroll to position [97, 0]
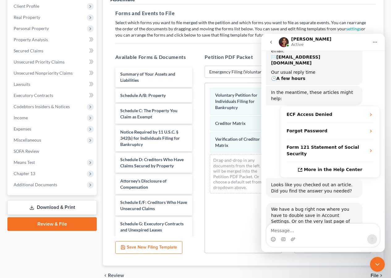
click at [240, 226] on div "Voluntary Petition for Individuals Filing for Bankruptcy Creditor Matrix Verifi…" at bounding box center [243, 168] width 77 height 170
click at [271, 41] on icon "go back" at bounding box center [271, 42] width 5 height 5
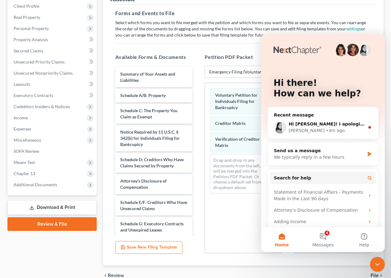
click at [378, 261] on icon "Close Intercom Messenger" at bounding box center [377, 263] width 7 height 7
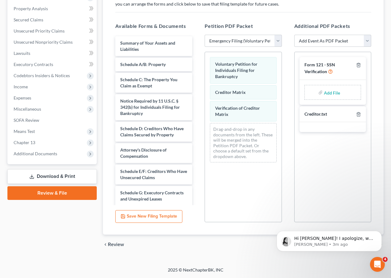
scroll to position [62, 0]
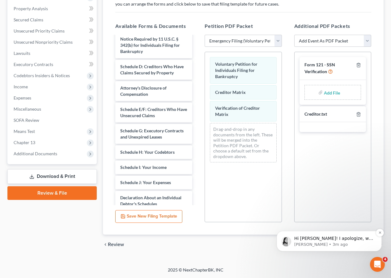
click at [347, 239] on p "Hi Andrew! I apologize, we are a bit short staffed today and missed your call. …" at bounding box center [335, 238] width 80 height 6
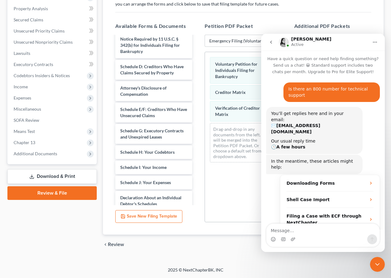
scroll to position [1, 0]
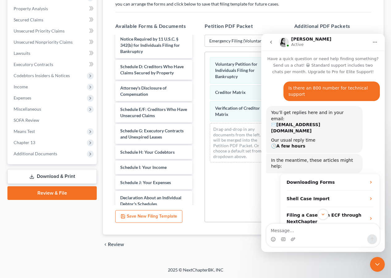
click at [380, 262] on icon "Close Intercom Messenger" at bounding box center [377, 263] width 7 height 7
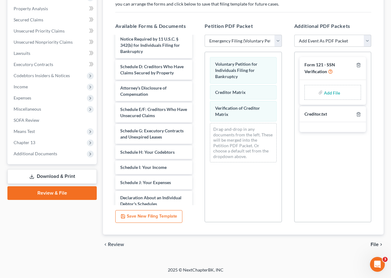
click at [375, 243] on span "File" at bounding box center [375, 244] width 8 height 5
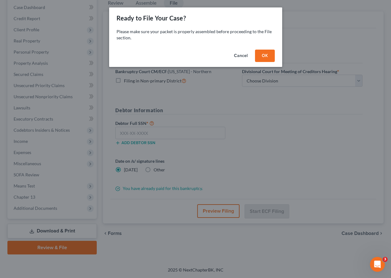
scroll to position [74, 0]
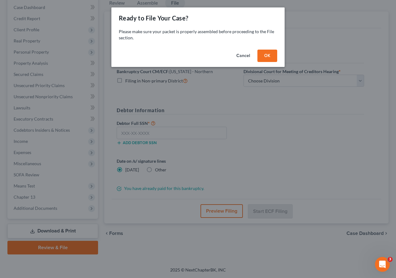
click at [269, 56] on button "OK" at bounding box center [267, 56] width 20 height 12
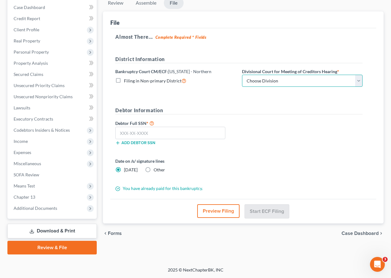
click at [360, 83] on select "Choose Division [PERSON_NAME] [GEOGRAPHIC_DATA] [GEOGRAPHIC_DATA] [GEOGRAPHIC_D…" at bounding box center [302, 81] width 121 height 12
select select "3"
click at [242, 75] on select "Choose Division [PERSON_NAME] [GEOGRAPHIC_DATA] [GEOGRAPHIC_DATA] [GEOGRAPHIC_D…" at bounding box center [302, 81] width 121 height 12
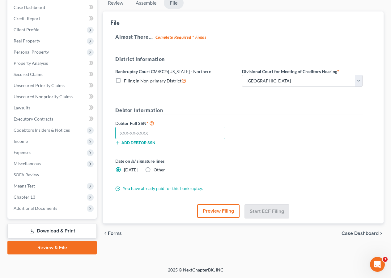
click at [143, 133] on input "text" at bounding box center [170, 133] width 110 height 12
type input "640-19-3159"
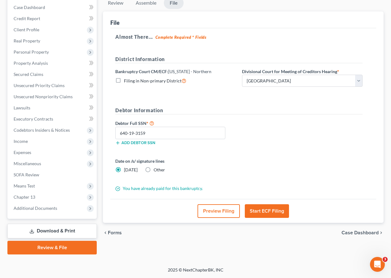
click at [357, 232] on span "Case Dashboard" at bounding box center [360, 232] width 37 height 5
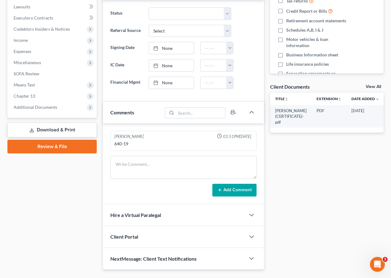
scroll to position [190, 0]
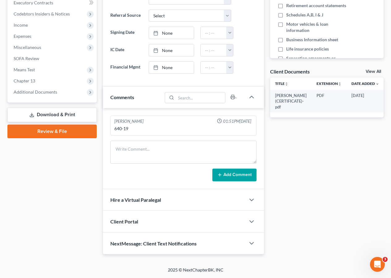
click at [47, 228] on div "Case Dashboard Payments Invoices Payments Payments Credit Report Client Profile" at bounding box center [52, 67] width 96 height 373
click at [52, 131] on link "Review & File" at bounding box center [51, 131] width 89 height 14
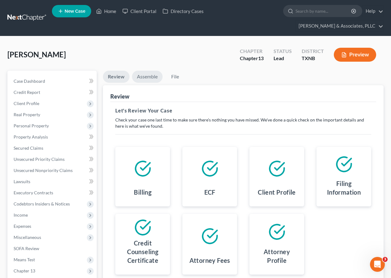
click at [147, 77] on link "Assemble" at bounding box center [147, 77] width 31 height 12
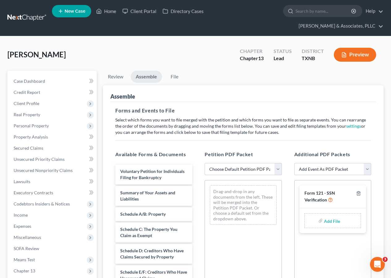
click at [278, 171] on select "Choose Default Petition PDF Packet Complete Bankruptcy Petition (all forms and …" at bounding box center [243, 169] width 77 height 12
select select "1"
click at [205, 163] on select "Choose Default Petition PDF Packet Complete Bankruptcy Petition (all forms and …" at bounding box center [243, 169] width 77 height 12
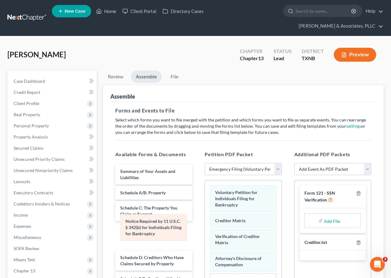
drag, startPoint x: 247, startPoint y: 225, endPoint x: 157, endPoint y: 226, distance: 89.7
click at [205, 226] on div "Notice Required by 11 U.S.C. § 342(b) for Individuals Filing for Bankruptcy Vol…" at bounding box center [243, 248] width 76 height 137
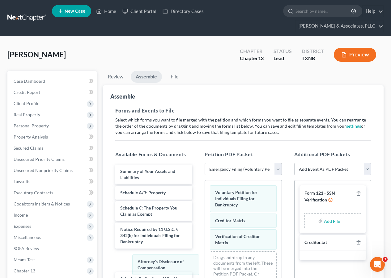
drag, startPoint x: 241, startPoint y: 257, endPoint x: 200, endPoint y: 240, distance: 43.8
click at [205, 259] on div "Attorney's Disclosure of Compensation Voluntary Petition for Individuals Filing…" at bounding box center [243, 237] width 76 height 115
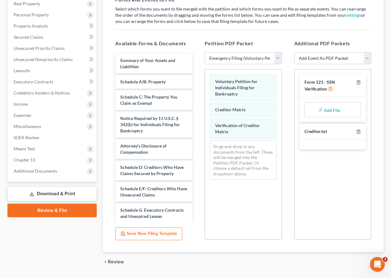
scroll to position [128, 0]
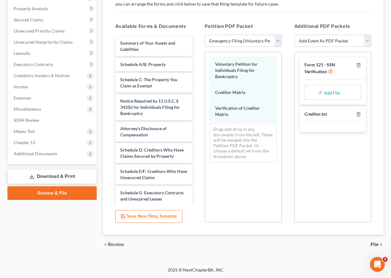
click at [377, 242] on span "File" at bounding box center [375, 244] width 8 height 5
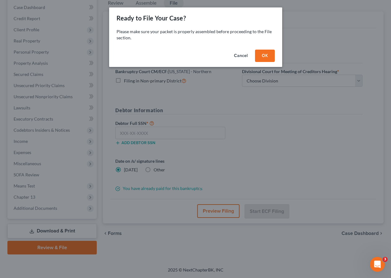
scroll to position [74, 0]
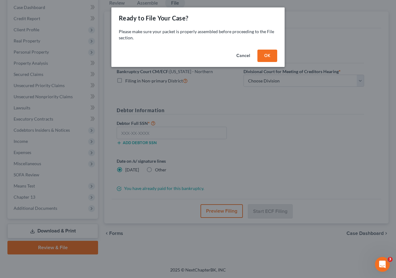
click at [363, 83] on div "Ready to File Your Case? Please make sure your packet is properly assembled bef…" at bounding box center [198, 139] width 396 height 278
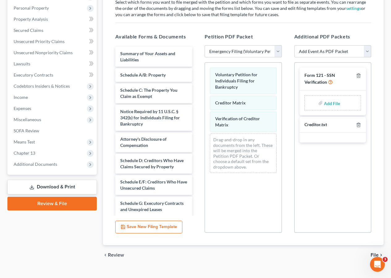
scroll to position [128, 0]
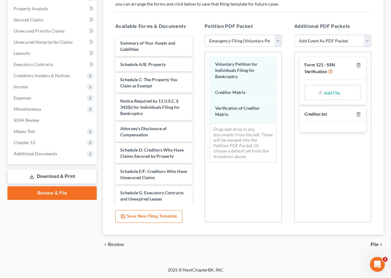
click at [373, 243] on span "File" at bounding box center [375, 244] width 8 height 5
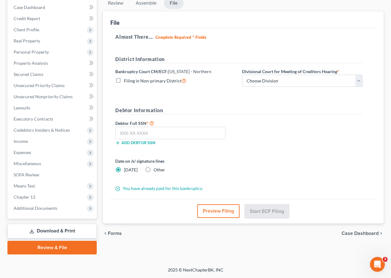
scroll to position [74, 0]
click at [358, 82] on select "Choose Division [PERSON_NAME] [GEOGRAPHIC_DATA] [GEOGRAPHIC_DATA] [GEOGRAPHIC_D…" at bounding box center [302, 81] width 121 height 12
select select "3"
click at [242, 75] on select "Choose Division [PERSON_NAME] [GEOGRAPHIC_DATA] [GEOGRAPHIC_DATA] [GEOGRAPHIC_D…" at bounding box center [302, 81] width 121 height 12
click at [174, 130] on input "text" at bounding box center [170, 133] width 110 height 12
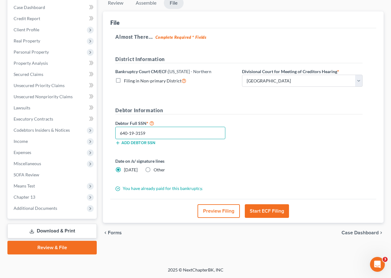
type input "640-19-3159"
click at [258, 209] on button "Start ECF Filing" at bounding box center [267, 211] width 44 height 14
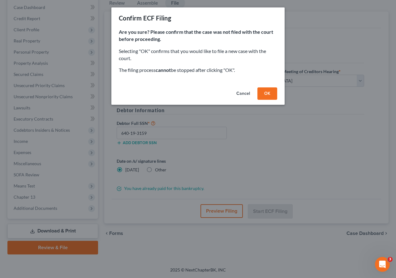
click at [268, 93] on button "OK" at bounding box center [267, 93] width 20 height 12
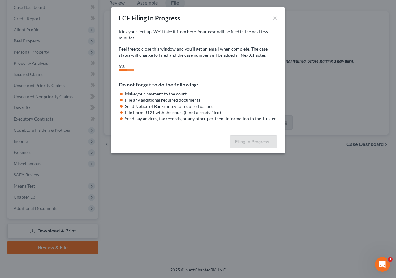
select select "3"
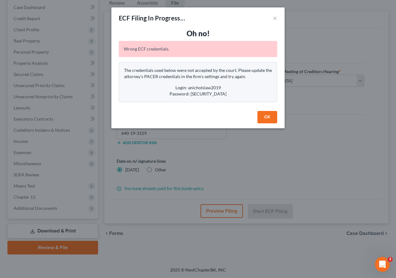
click at [265, 116] on button "OK" at bounding box center [267, 117] width 20 height 12
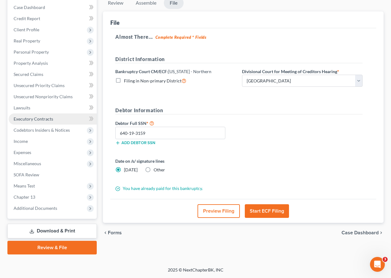
scroll to position [0, 0]
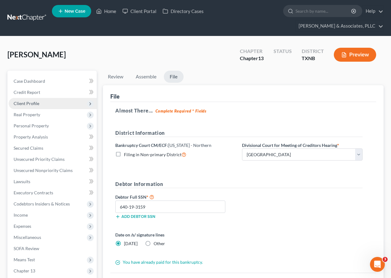
click at [42, 101] on span "Client Profile" at bounding box center [53, 103] width 88 height 11
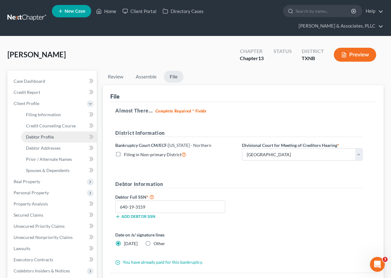
click at [50, 136] on span "Debtor Profile" at bounding box center [40, 136] width 28 height 5
select select "1"
select select "2"
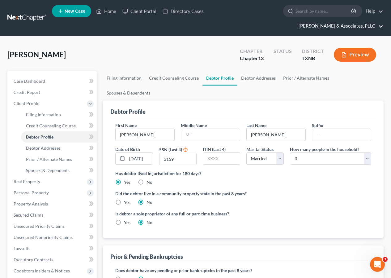
click at [320, 26] on link "[PERSON_NAME] & Associates, PLLC" at bounding box center [340, 25] width 88 height 11
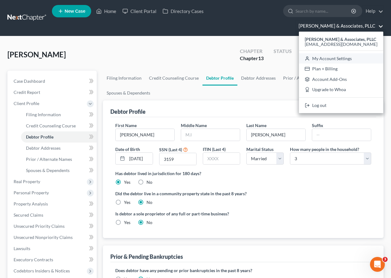
click at [333, 58] on link "My Account Settings" at bounding box center [341, 58] width 84 height 11
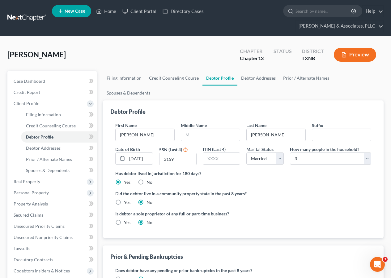
select select "78"
select select "23"
select select "45"
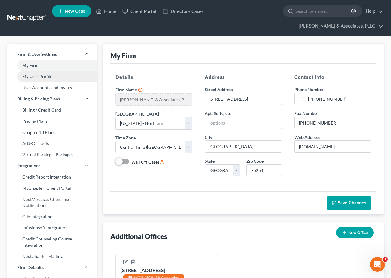
click at [34, 76] on link "My User Profile" at bounding box center [51, 76] width 89 height 11
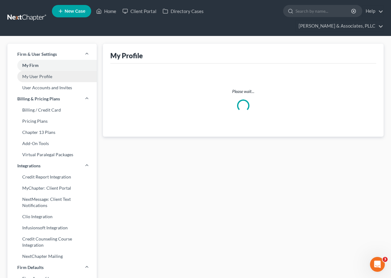
select select "45"
select select "78"
select select "attorney"
select select "0"
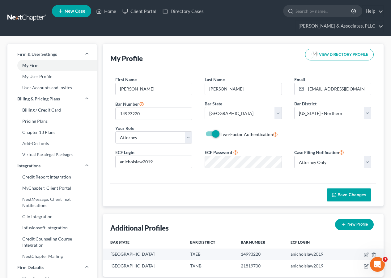
click at [349, 193] on span "Save Changes" at bounding box center [352, 194] width 28 height 5
click at [109, 12] on link "Home" at bounding box center [106, 11] width 26 height 11
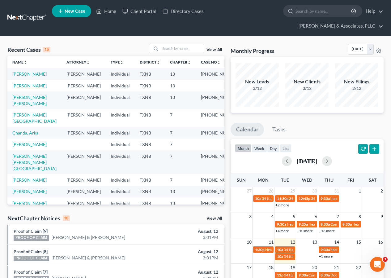
click at [27, 88] on link "[PERSON_NAME]" at bounding box center [29, 85] width 34 height 5
select select "4"
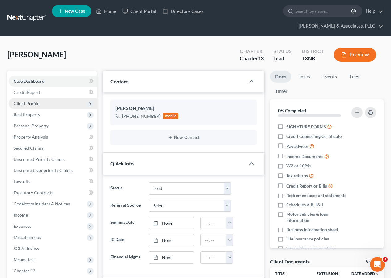
click at [33, 104] on span "Client Profile" at bounding box center [27, 103] width 26 height 5
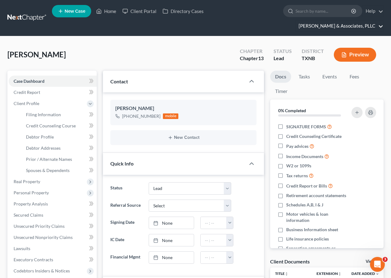
click at [326, 26] on link "[PERSON_NAME] & Associates, PLLC" at bounding box center [340, 25] width 88 height 11
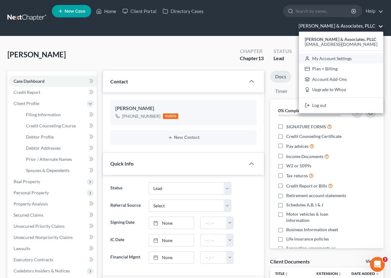
click at [343, 58] on link "My Account Settings" at bounding box center [341, 58] width 84 height 11
select select "78"
select select "23"
select select "45"
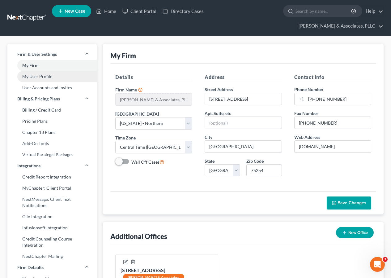
click at [41, 77] on link "My User Profile" at bounding box center [51, 76] width 89 height 11
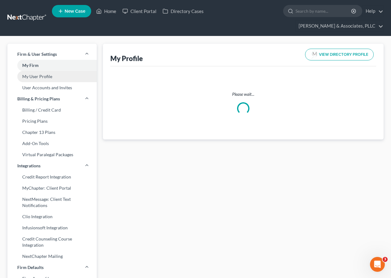
select select "45"
select select "78"
select select "attorney"
select select "0"
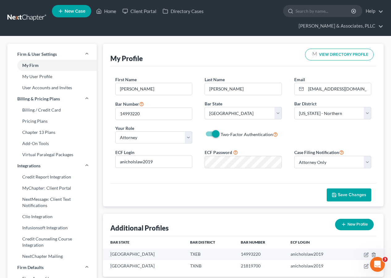
click at [348, 194] on span "Save Changes" at bounding box center [352, 194] width 28 height 5
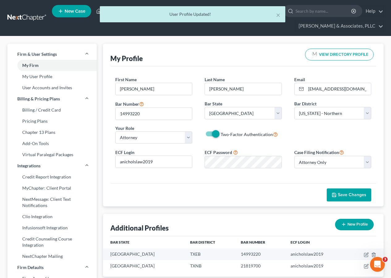
click at [348, 194] on span "Save Changes" at bounding box center [352, 194] width 28 height 5
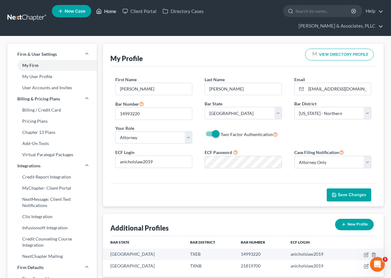
click at [107, 10] on link "Home" at bounding box center [106, 11] width 26 height 11
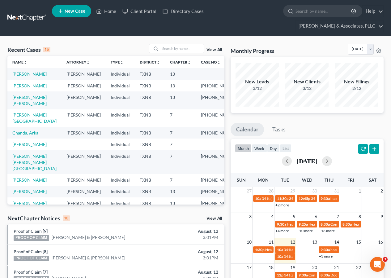
click at [28, 74] on link "[PERSON_NAME]" at bounding box center [29, 73] width 34 height 5
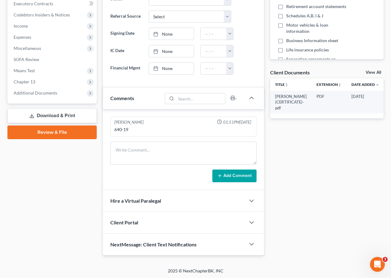
scroll to position [190, 0]
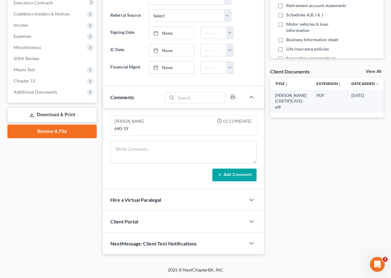
click at [52, 130] on link "Review & File" at bounding box center [51, 131] width 89 height 14
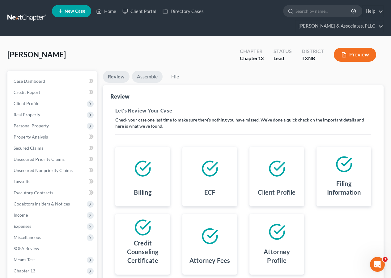
click at [149, 80] on link "Assemble" at bounding box center [147, 77] width 31 height 12
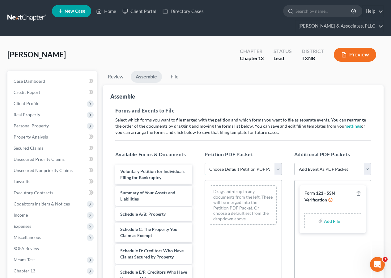
click at [278, 169] on select "Choose Default Petition PDF Packet Complete Bankruptcy Petition (all forms and …" at bounding box center [243, 169] width 77 height 12
select select "1"
click at [205, 163] on select "Choose Default Petition PDF Packet Complete Bankruptcy Petition (all forms and …" at bounding box center [243, 169] width 77 height 12
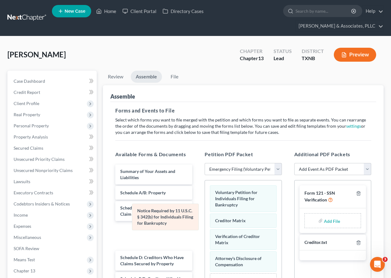
drag, startPoint x: 237, startPoint y: 229, endPoint x: 142, endPoint y: 217, distance: 96.0
click at [205, 217] on div "Notice Required by 11 U.S.C. § 342(b) for Individuals Filing for Bankruptcy Vol…" at bounding box center [243, 248] width 76 height 137
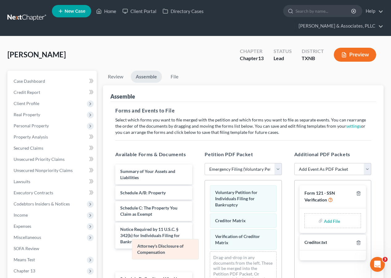
drag, startPoint x: 178, startPoint y: 251, endPoint x: 150, endPoint y: 244, distance: 28.7
click at [205, 244] on div "Attorney's Disclosure of Compensation Voluntary Petition for Individuals Filing…" at bounding box center [243, 237] width 76 height 115
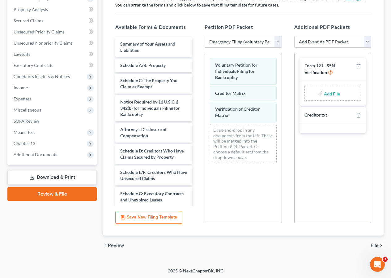
scroll to position [128, 0]
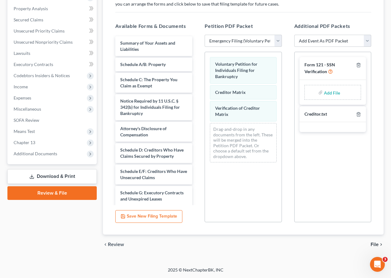
click at [375, 244] on span "File" at bounding box center [375, 244] width 8 height 5
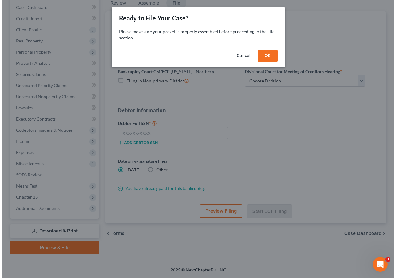
scroll to position [74, 0]
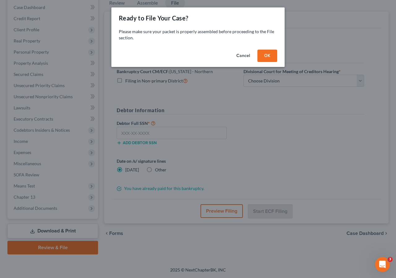
click at [267, 57] on button "OK" at bounding box center [267, 56] width 20 height 12
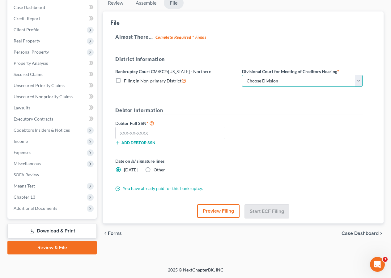
click at [360, 84] on select "Choose Division [PERSON_NAME] [GEOGRAPHIC_DATA] [GEOGRAPHIC_DATA] [GEOGRAPHIC_D…" at bounding box center [302, 81] width 121 height 12
select select "3"
click at [242, 75] on select "Choose Division [PERSON_NAME] [GEOGRAPHIC_DATA] [GEOGRAPHIC_DATA] [GEOGRAPHIC_D…" at bounding box center [302, 81] width 121 height 12
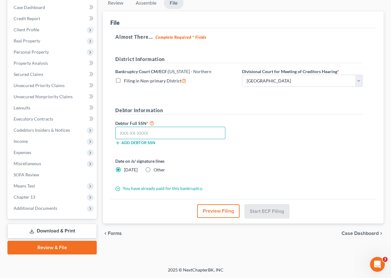
click at [131, 133] on input "text" at bounding box center [170, 133] width 110 height 12
type input "640-19-3159"
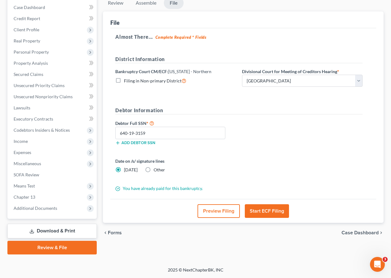
click at [257, 210] on button "Start ECF Filing" at bounding box center [267, 211] width 44 height 14
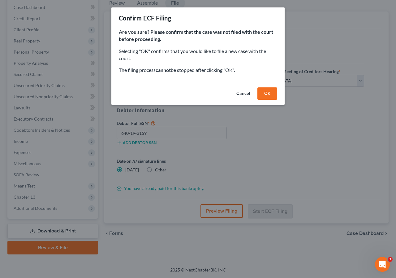
click at [265, 94] on button "OK" at bounding box center [267, 93] width 20 height 12
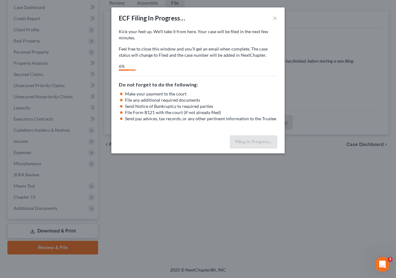
select select "3"
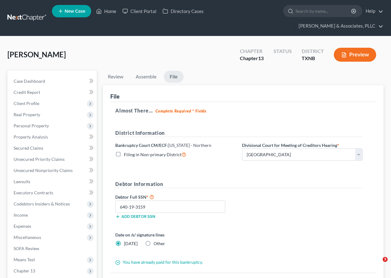
select select "3"
click at [323, 25] on link "[PERSON_NAME] & Associates, PLLC" at bounding box center [340, 25] width 88 height 11
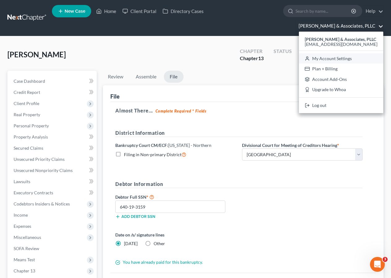
click at [333, 59] on link "My Account Settings" at bounding box center [341, 58] width 84 height 11
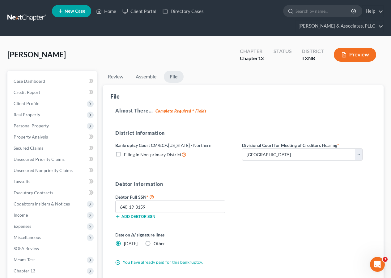
select select "78"
select select "23"
select select "45"
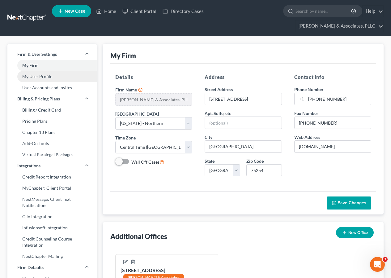
click at [39, 75] on link "My User Profile" at bounding box center [51, 76] width 89 height 11
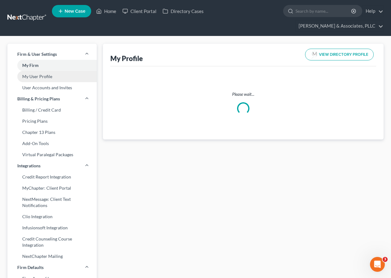
select select "45"
select select "78"
select select "attorney"
select select "0"
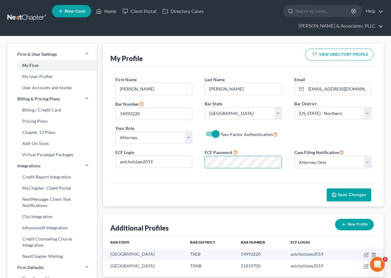
click at [339, 196] on span "Save Changes" at bounding box center [352, 194] width 28 height 5
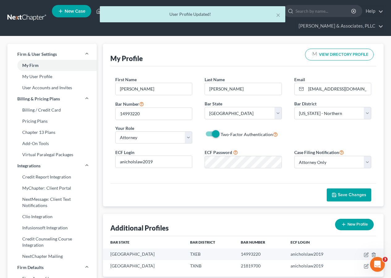
click at [340, 196] on span "Save Changes" at bounding box center [352, 194] width 28 height 5
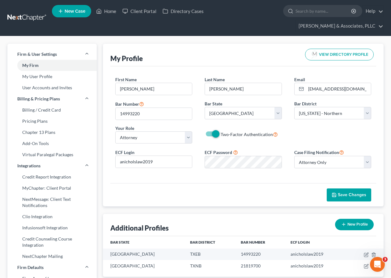
click at [345, 194] on span "Save Changes" at bounding box center [352, 194] width 28 height 5
click at [108, 12] on link "Home" at bounding box center [106, 11] width 26 height 11
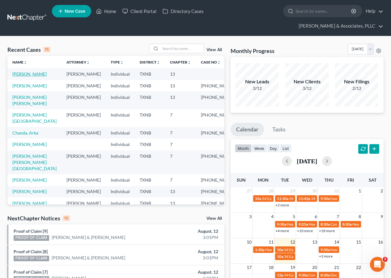
click at [26, 74] on link "[PERSON_NAME]" at bounding box center [29, 73] width 34 height 5
select select "4"
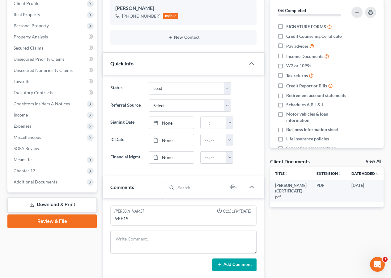
scroll to position [155, 0]
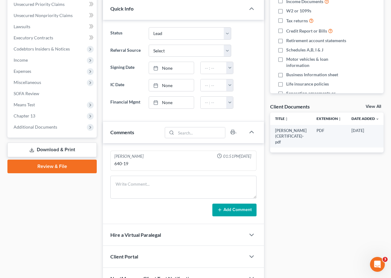
click at [53, 166] on link "Review & File" at bounding box center [51, 166] width 89 height 14
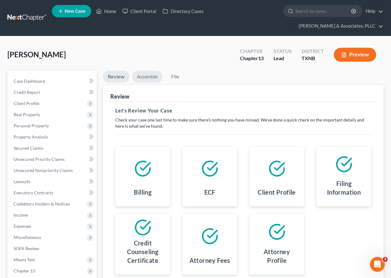
click at [151, 77] on link "Assemble" at bounding box center [147, 77] width 31 height 12
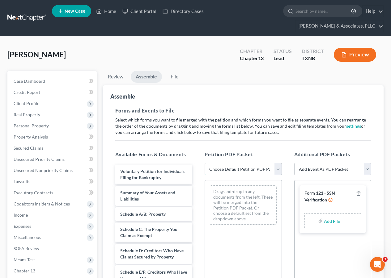
click at [279, 169] on select "Choose Default Petition PDF Packet Complete Bankruptcy Petition (all forms and …" at bounding box center [243, 169] width 77 height 12
select select "1"
click at [205, 163] on select "Choose Default Petition PDF Packet Complete Bankruptcy Petition (all forms and …" at bounding box center [243, 169] width 77 height 12
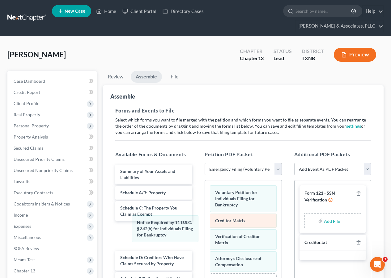
click at [205, 228] on div "Notice Required by 11 U.S.C. § 342(b) for Individuals Filing for Bankruptcy Vol…" at bounding box center [243, 248] width 76 height 137
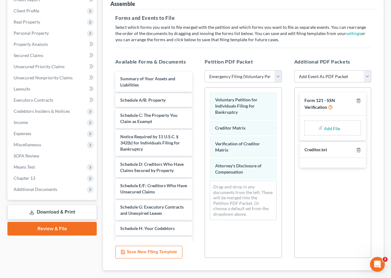
scroll to position [93, 0]
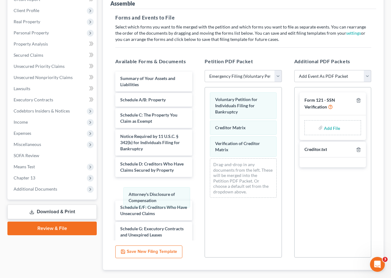
drag, startPoint x: 231, startPoint y: 169, endPoint x: 218, endPoint y: 197, distance: 30.9
click at [205, 198] on div "Attorney's Disclosure of Compensation Voluntary Petition for Individuals Filing…" at bounding box center [243, 144] width 76 height 115
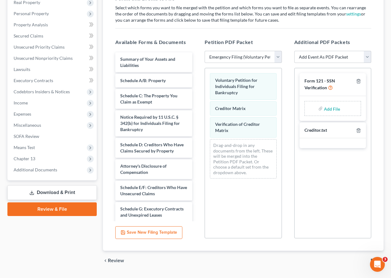
scroll to position [128, 0]
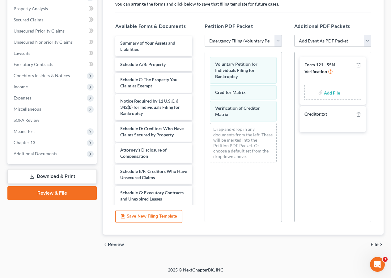
click at [375, 244] on span "File" at bounding box center [375, 244] width 8 height 5
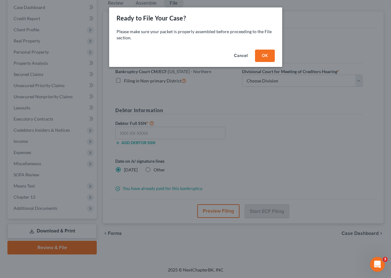
scroll to position [74, 0]
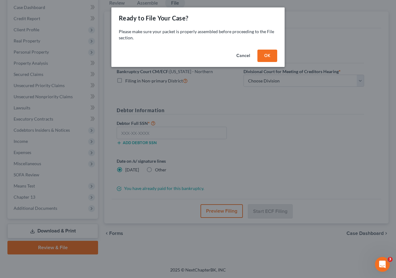
click at [266, 58] on button "OK" at bounding box center [267, 56] width 20 height 12
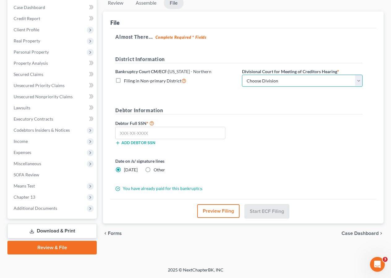
click at [360, 80] on select "Choose Division [PERSON_NAME] [GEOGRAPHIC_DATA] [GEOGRAPHIC_DATA] [GEOGRAPHIC_D…" at bounding box center [302, 81] width 121 height 12
select select "3"
click at [242, 75] on select "Choose Division [PERSON_NAME] [GEOGRAPHIC_DATA] [GEOGRAPHIC_DATA] [GEOGRAPHIC_D…" at bounding box center [302, 81] width 121 height 12
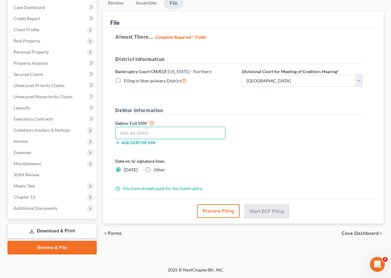
click at [144, 132] on input "text" at bounding box center [170, 133] width 110 height 12
type input "640-19-3159"
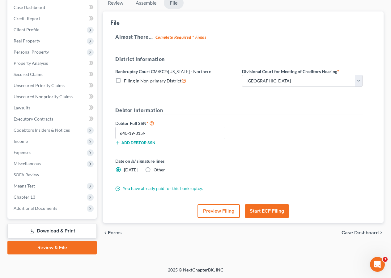
click at [267, 212] on button "Start ECF Filing" at bounding box center [267, 211] width 44 height 14
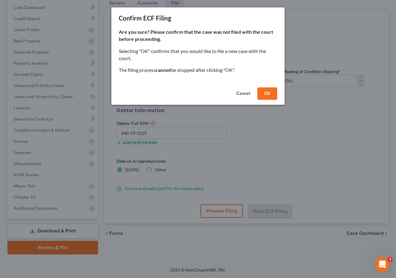
click at [266, 94] on button "OK" at bounding box center [267, 93] width 20 height 12
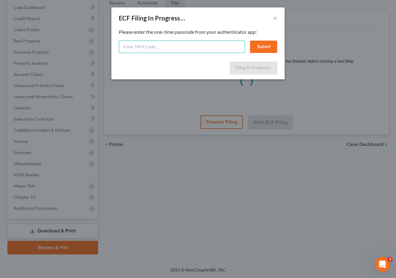
paste input "nrrr-usot-hkb6-gt2l"
type input "nrrr-usot-hkb6-gt2l"
click at [261, 45] on button "Submit" at bounding box center [263, 47] width 27 height 12
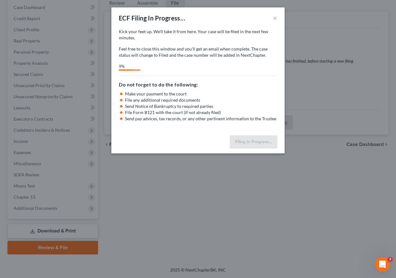
select select "3"
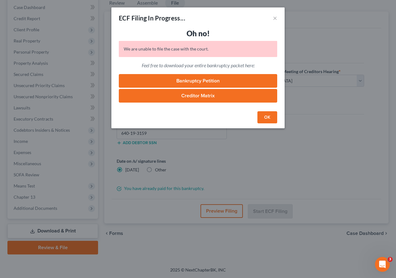
click at [266, 118] on button "OK" at bounding box center [267, 117] width 20 height 12
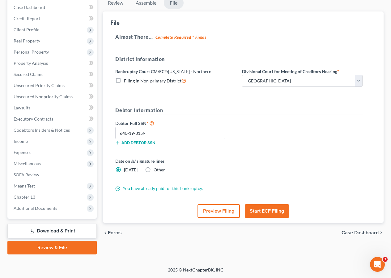
click at [263, 210] on button "Start ECF Filing" at bounding box center [267, 211] width 44 height 14
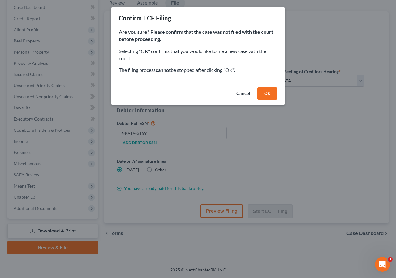
click at [271, 93] on button "OK" at bounding box center [267, 93] width 20 height 12
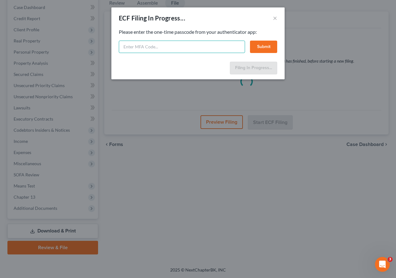
paste input "72xa-aar7-xlia-m4fy"
type input "72xa-aar7-xlia-m4fy"
click at [266, 47] on button "Submit" at bounding box center [263, 47] width 27 height 12
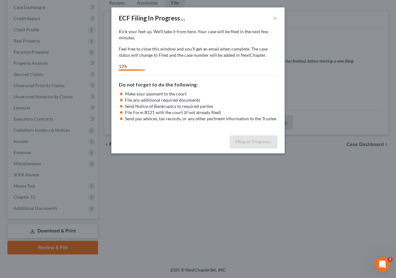
select select "3"
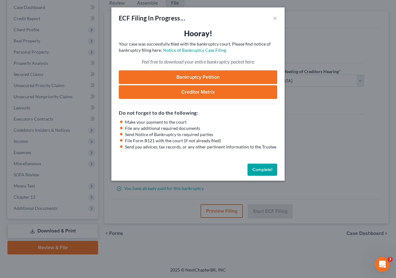
click at [259, 170] on button "Complete!" at bounding box center [263, 169] width 30 height 12
